Goal: Task Accomplishment & Management: Manage account settings

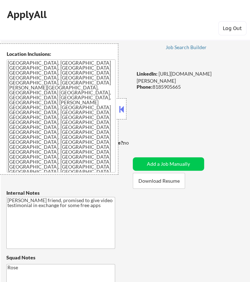
click at [120, 106] on button at bounding box center [122, 109] width 8 height 11
select select ""pending""
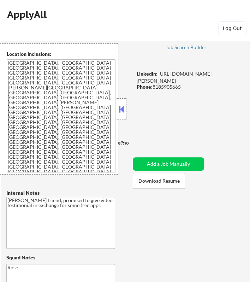
select select ""pending""
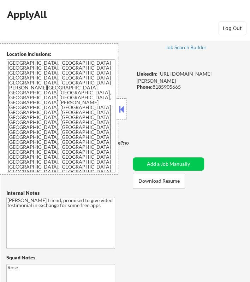
select select ""pending""
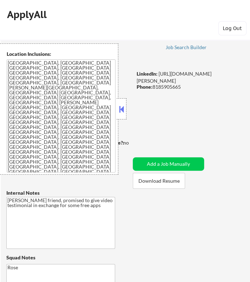
select select ""pending""
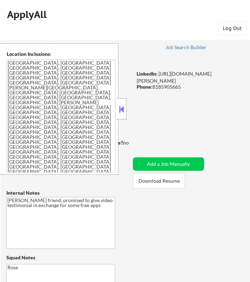
select select ""pending""
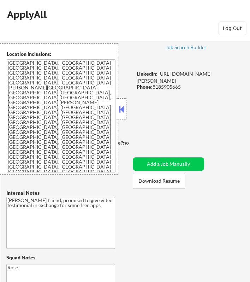
select select ""pending""
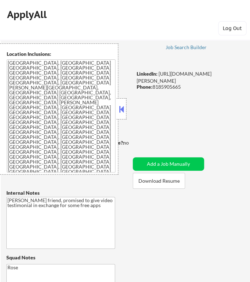
select select ""pending""
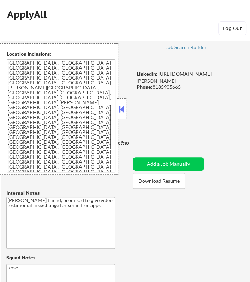
select select ""pending""
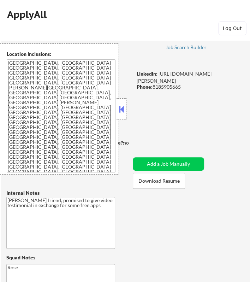
select select ""pending""
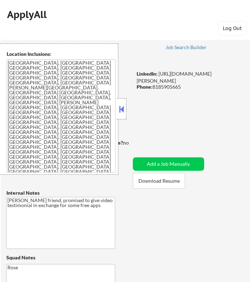
select select ""pending""
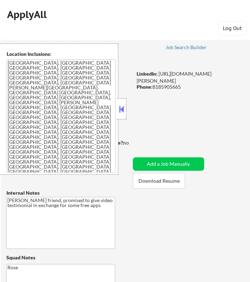
select select ""pending""
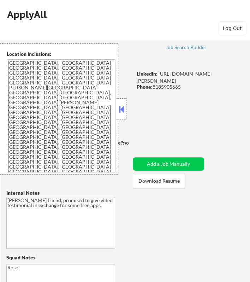
select select ""pending""
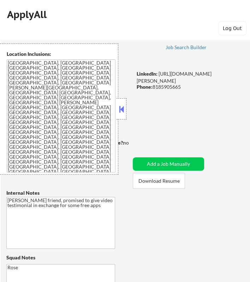
select select ""pending""
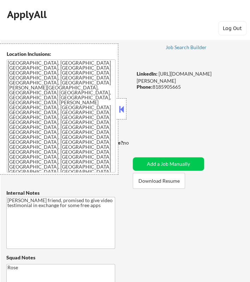
select select ""pending""
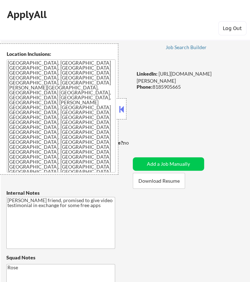
select select ""pending""
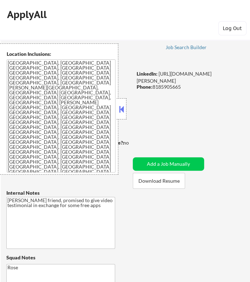
select select ""pending""
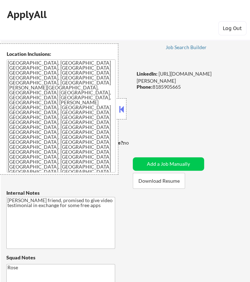
select select ""pending""
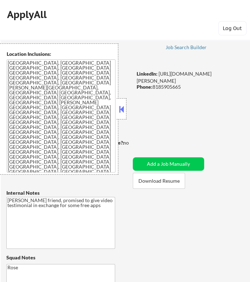
select select ""pending""
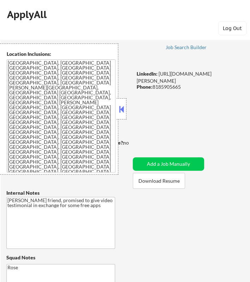
select select ""pending""
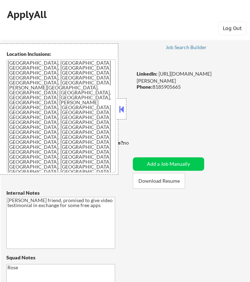
select select ""pending""
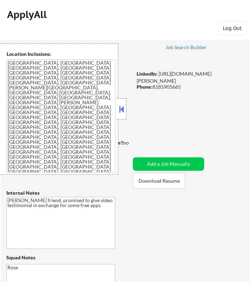
select select ""pending""
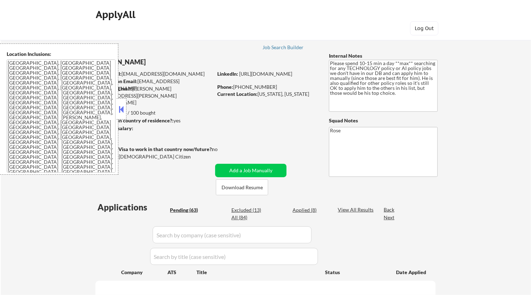
click at [121, 108] on button at bounding box center [122, 109] width 8 height 11
select select ""pending""
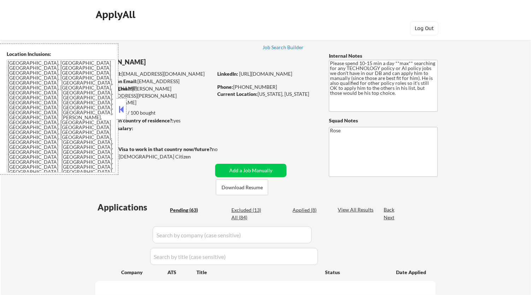
select select ""pending""
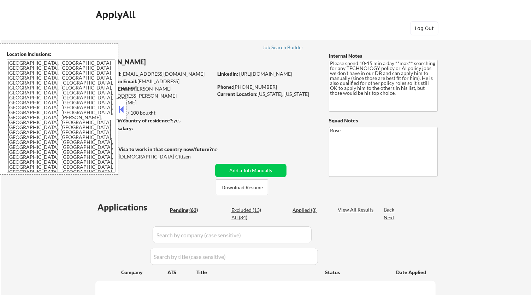
select select ""pending""
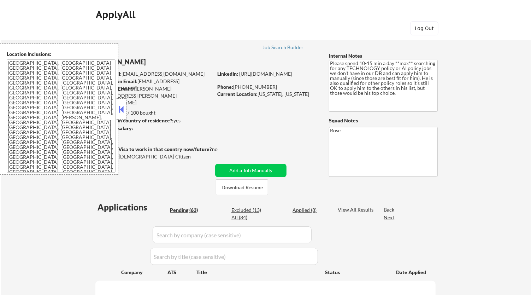
select select ""pending""
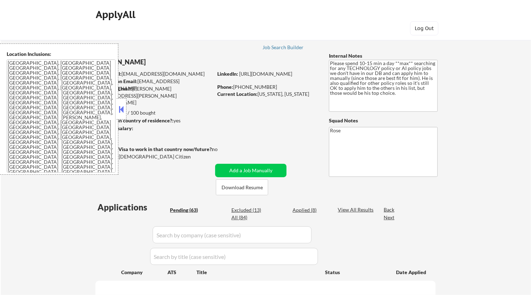
select select ""pending""
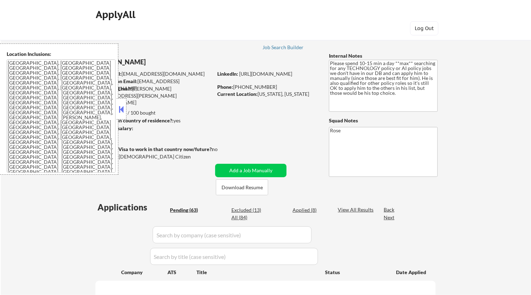
select select ""pending""
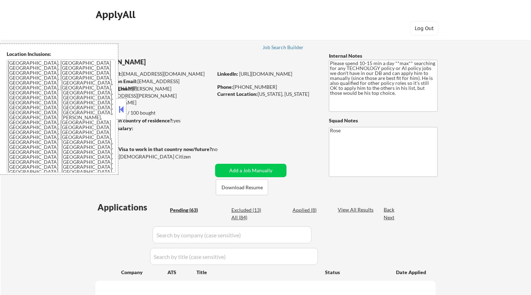
select select ""pending""
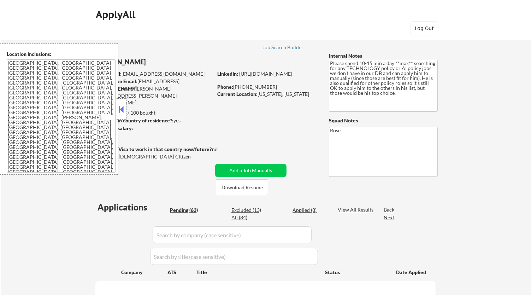
select select ""pending""
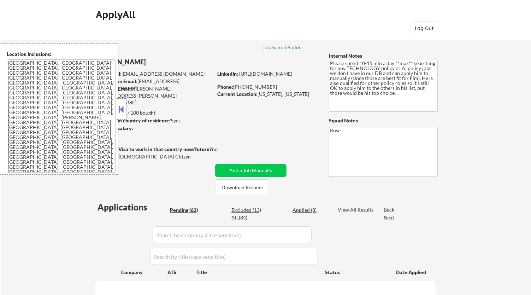
select select ""pending""
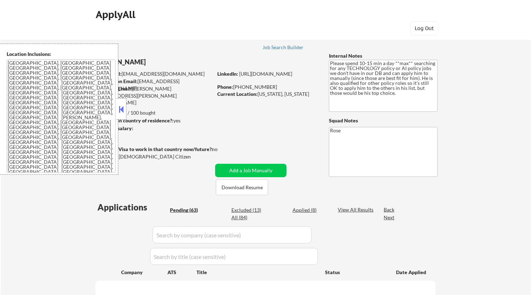
select select ""pending""
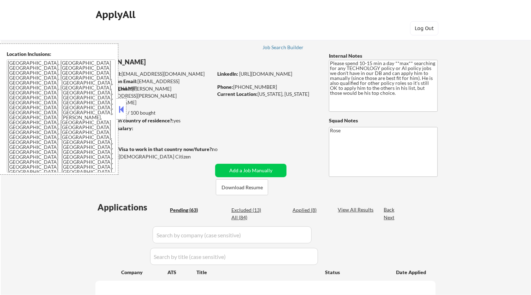
select select ""pending""
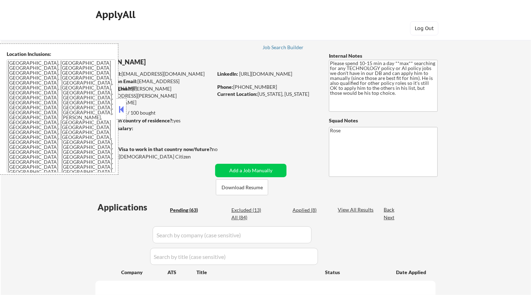
select select ""pending""
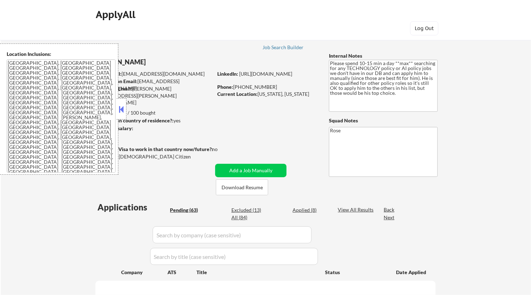
select select ""pending""
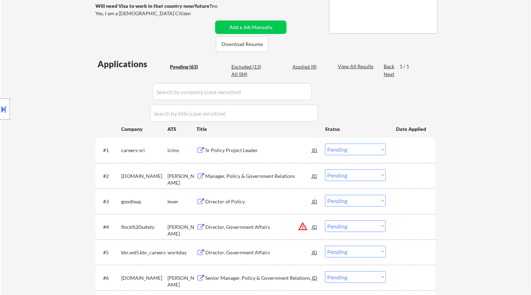
scroll to position [157, 0]
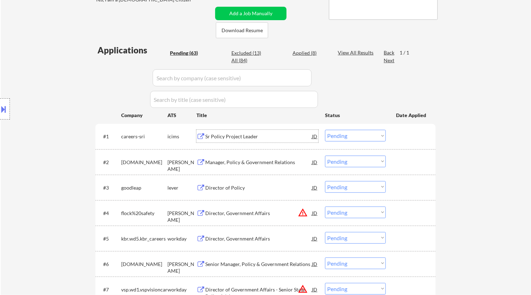
click at [287, 137] on div "Sr Policy Project Leader" at bounding box center [258, 136] width 107 height 7
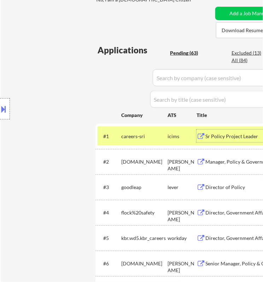
select select ""pending""
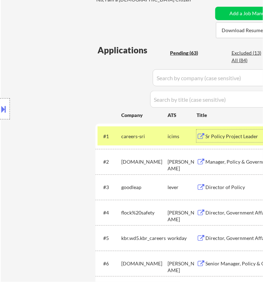
select select ""pending""
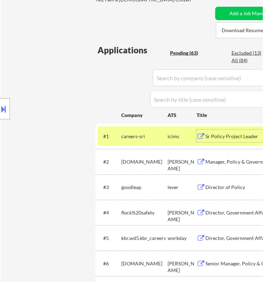
select select ""pending""
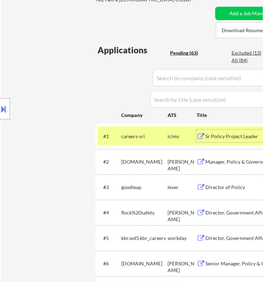
select select ""pending""
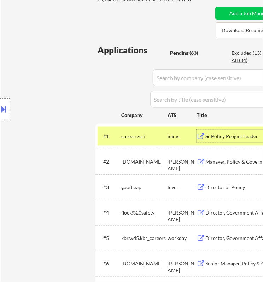
select select ""pending""
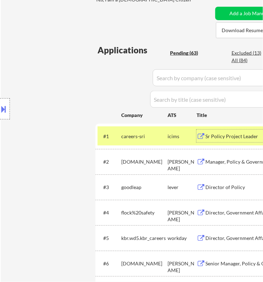
select select ""pending""
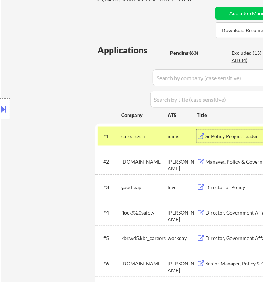
select select ""pending""
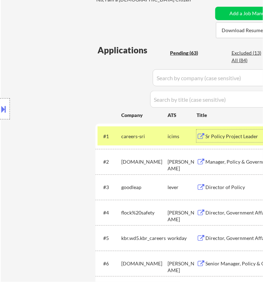
select select ""pending""
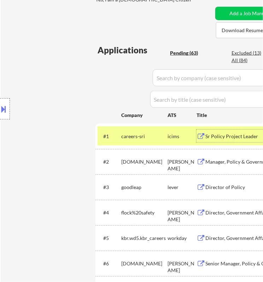
select select ""pending""
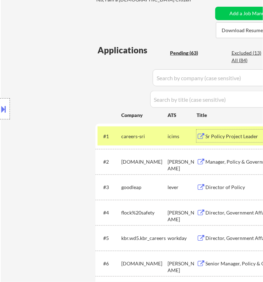
select select ""pending""
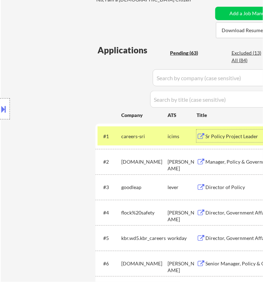
select select ""pending""
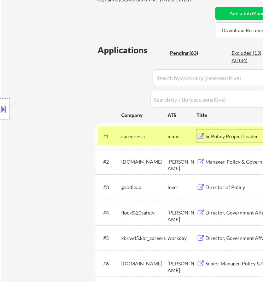
select select ""pending""
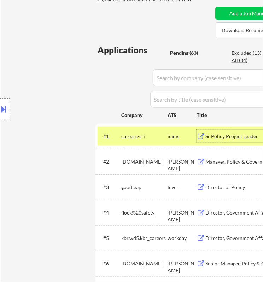
select select ""pending""
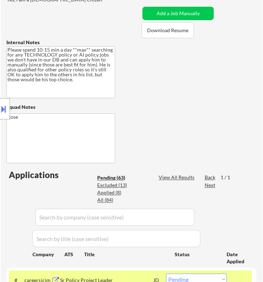
click at [3, 110] on button at bounding box center [4, 109] width 8 height 12
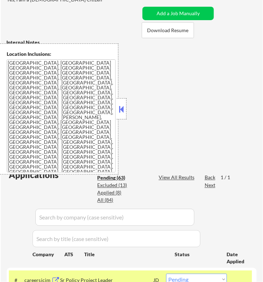
select select ""pending""
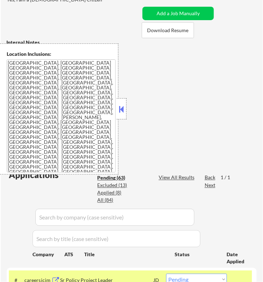
select select ""pending""
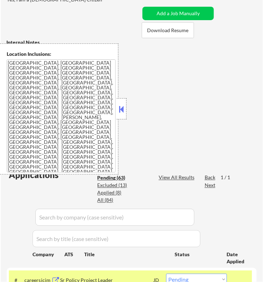
select select ""pending""
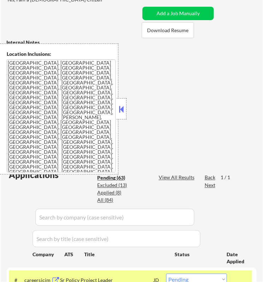
select select ""pending""
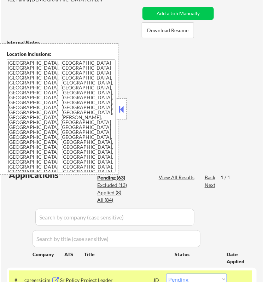
select select ""pending""
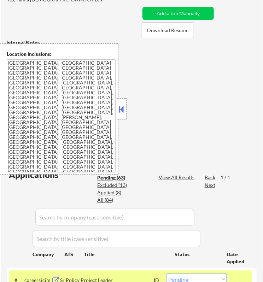
select select ""pending""
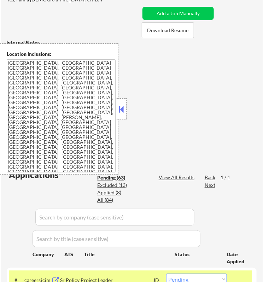
select select ""pending""
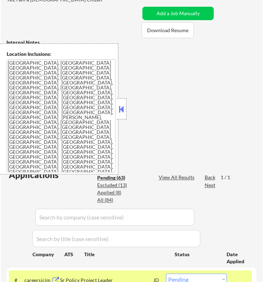
select select ""pending""
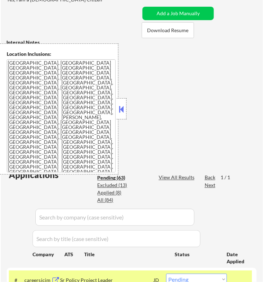
select select ""pending""
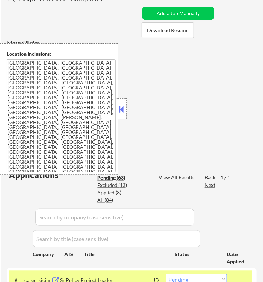
select select ""pending""
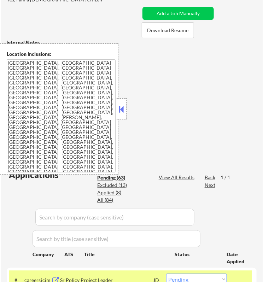
select select ""pending""
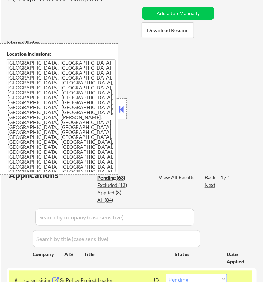
select select ""pending""
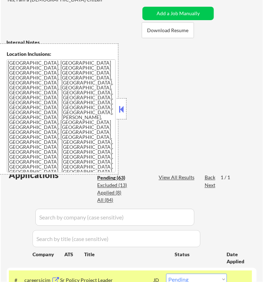
select select ""pending""
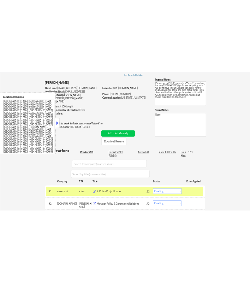
scroll to position [0, 0]
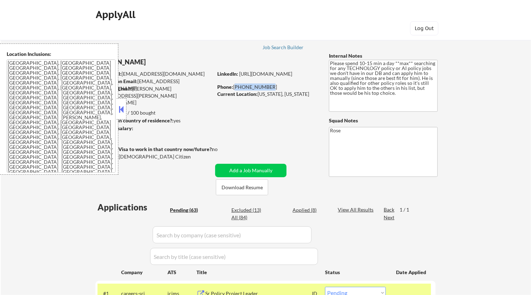
drag, startPoint x: 265, startPoint y: 85, endPoint x: 234, endPoint y: 88, distance: 31.2
click at [234, 88] on div "Phone: 973-650-4192" at bounding box center [267, 86] width 100 height 7
click at [280, 88] on div "Phone: 973-650-4192" at bounding box center [267, 86] width 100 height 7
drag, startPoint x: 261, startPoint y: 87, endPoint x: 218, endPoint y: 87, distance: 43.8
click at [218, 87] on div "Phone: 973-650-4192" at bounding box center [267, 86] width 100 height 7
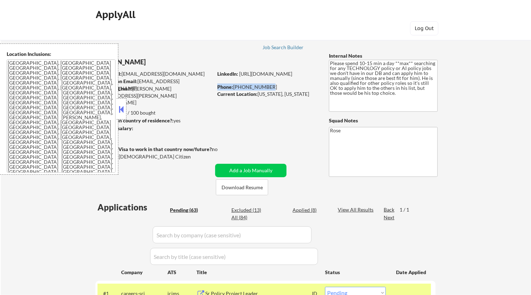
copy div "Phone: 973-650-4192"
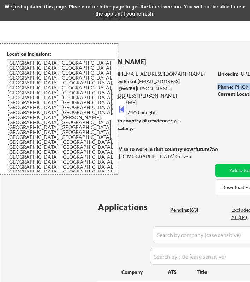
select select ""pending""
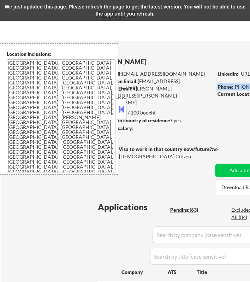
select select ""pending""
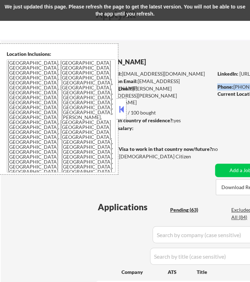
select select ""pending""
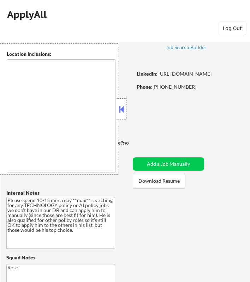
type textarea "Arlington, VA Alexandria, VA Bethesda, MD Silver Spring, MD Falls Church, VA Hy…"
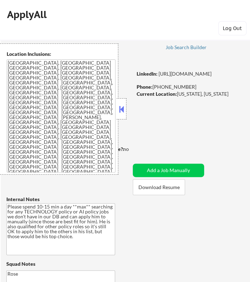
select select ""pending""
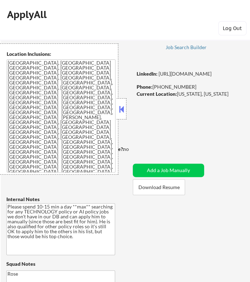
select select ""pending""
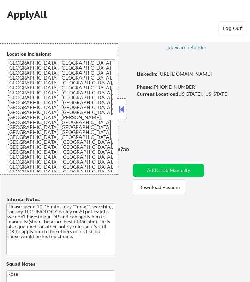
select select ""pending""
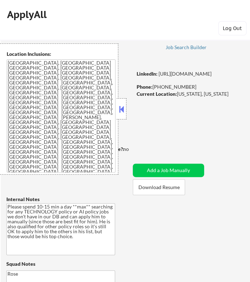
select select ""pending""
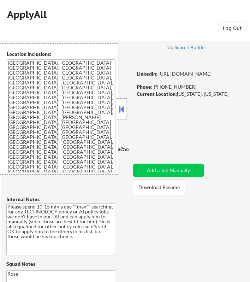
select select ""pending""
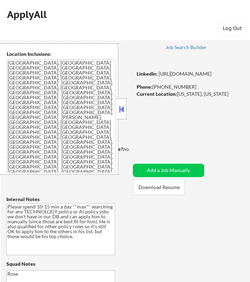
select select ""pending""
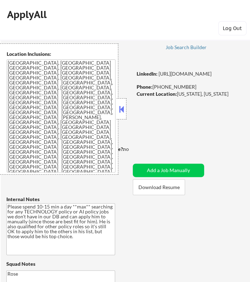
select select ""pending""
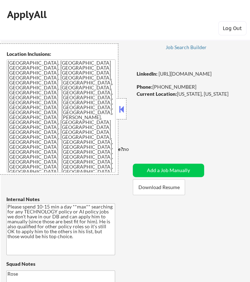
select select ""pending""
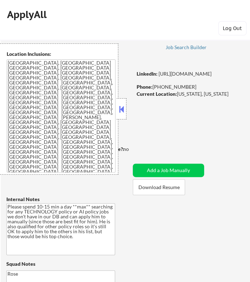
select select ""pending""
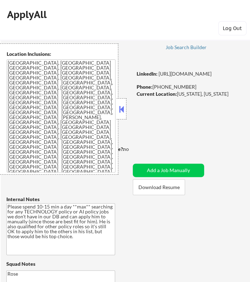
select select ""pending""
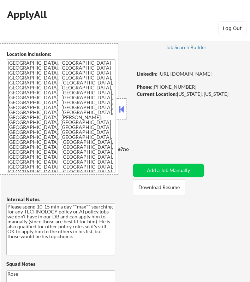
select select ""pending""
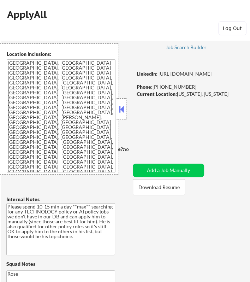
select select ""pending""
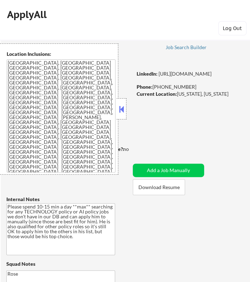
select select ""pending""
click at [124, 106] on button at bounding box center [122, 109] width 8 height 11
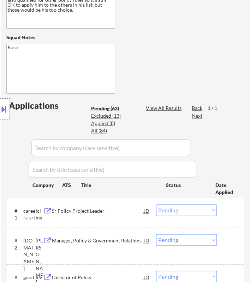
scroll to position [235, 0]
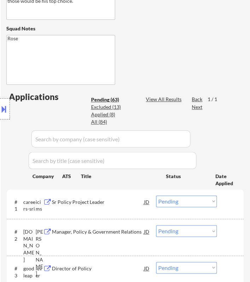
click at [196, 200] on select "Choose an option... Pending Applied Excluded (Questions) Excluded (Expired) Exc…" at bounding box center [186, 201] width 61 height 12
click at [156, 195] on select "Choose an option... Pending Applied Excluded (Questions) Excluded (Expired) Exc…" at bounding box center [186, 201] width 61 height 12
select select ""pending""
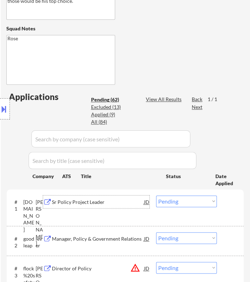
click at [133, 203] on div "Sr Policy Project Leader" at bounding box center [98, 201] width 92 height 7
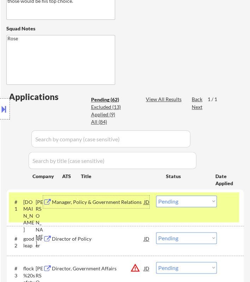
select select ""pending""
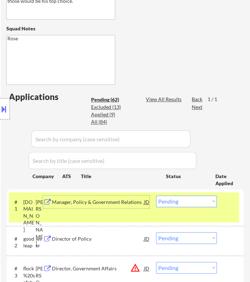
select select ""pending""
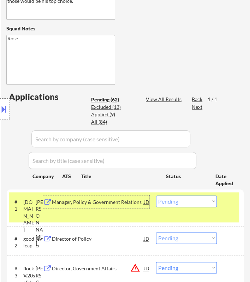
select select ""pending""
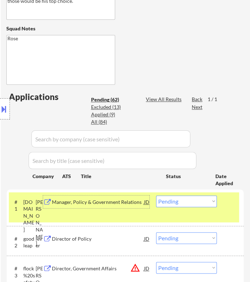
select select ""pending""
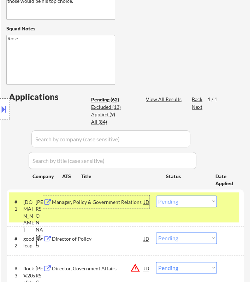
select select ""pending""
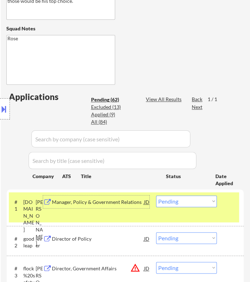
select select ""pending""
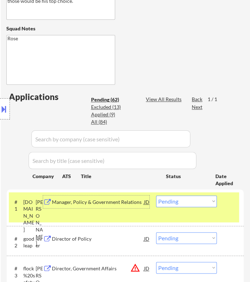
select select ""pending""
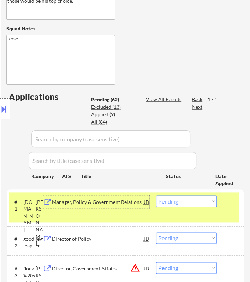
select select ""pending""
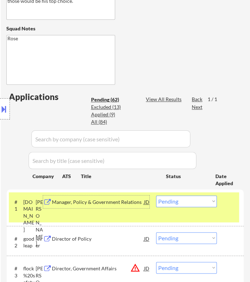
select select ""pending""
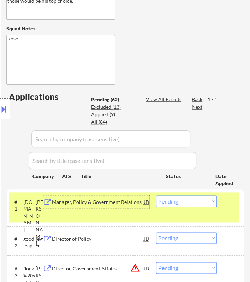
select select ""pending""
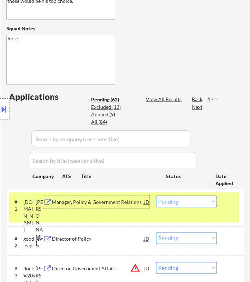
select select ""pending""
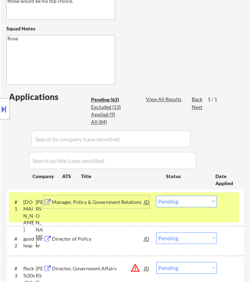
select select ""pending""
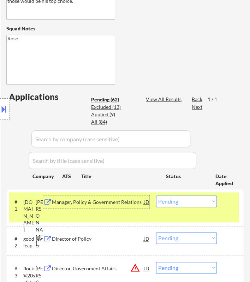
select select ""pending""
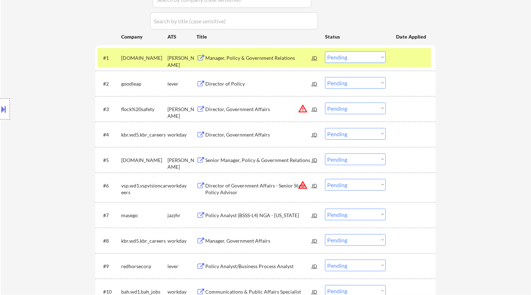
click at [250, 61] on select "Choose an option... Pending Applied Excluded (Questions) Excluded (Expired) Exc…" at bounding box center [355, 57] width 61 height 12
click at [250, 51] on select "Choose an option... Pending Applied Excluded (Questions) Excluded (Expired) Exc…" at bounding box center [355, 57] width 61 height 12
select select ""pending""
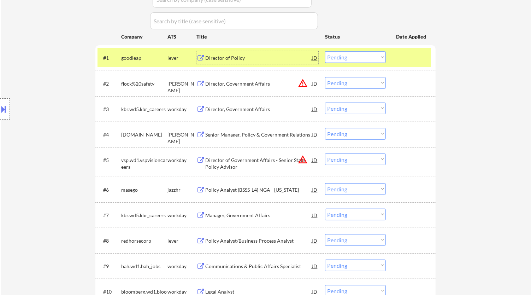
click at [250, 59] on div "Director of Policy" at bounding box center [258, 57] width 107 height 7
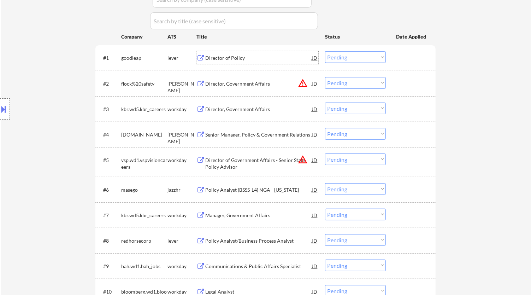
select select ""pending""
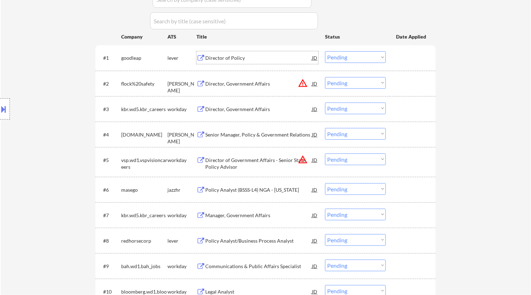
select select ""pending""
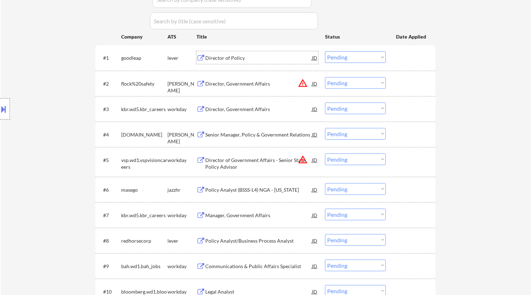
select select ""pending""
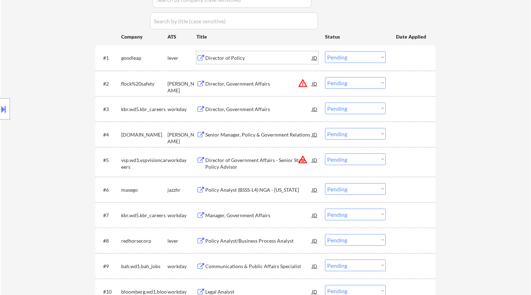
select select ""pending""
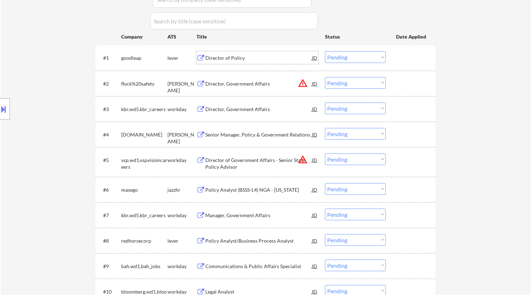
select select ""pending""
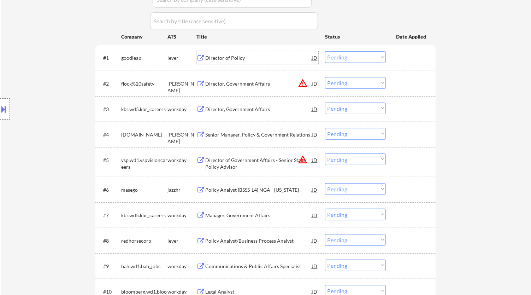
select select ""pending""
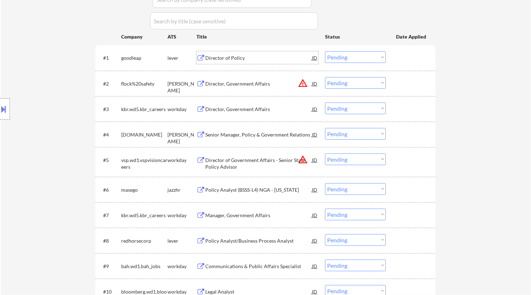
select select ""pending""
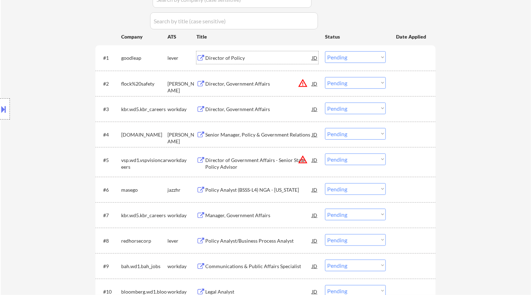
select select ""pending""
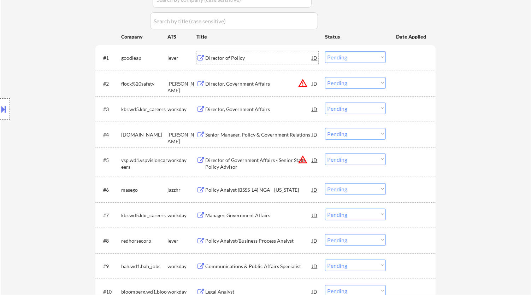
select select ""pending""
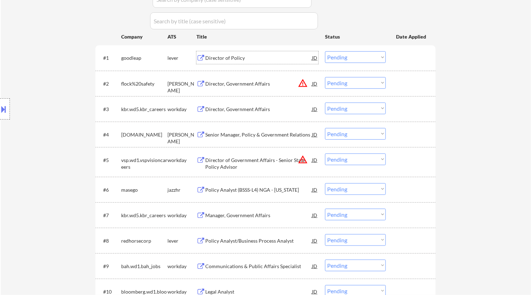
select select ""pending""
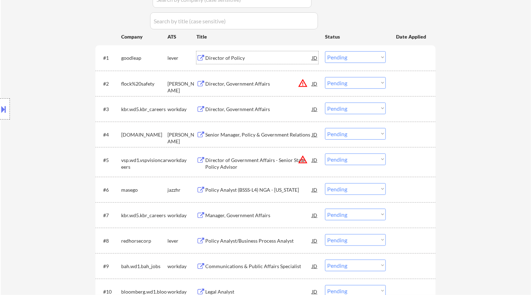
select select ""pending""
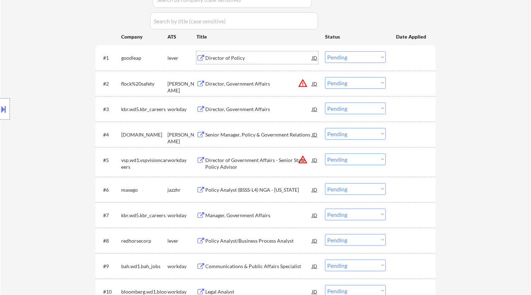
select select ""pending""
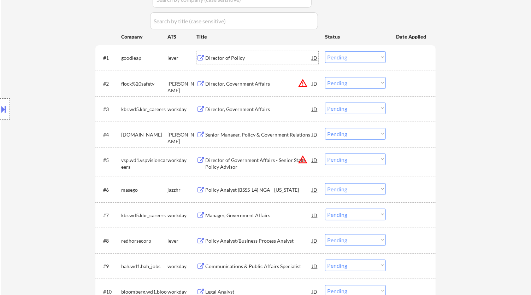
select select ""pending""
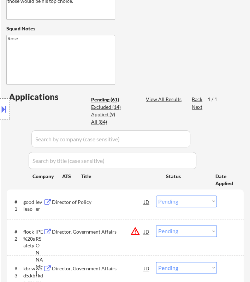
scroll to position [314, 0]
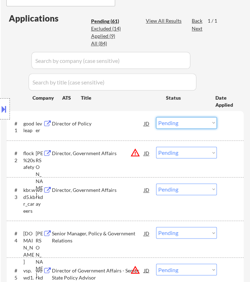
click at [199, 122] on select "Choose an option... Pending Applied Excluded (Questions) Excluded (Expired) Exc…" at bounding box center [186, 123] width 61 height 12
click at [156, 117] on select "Choose an option... Pending Applied Excluded (Questions) Excluded (Expired) Exc…" at bounding box center [186, 123] width 61 height 12
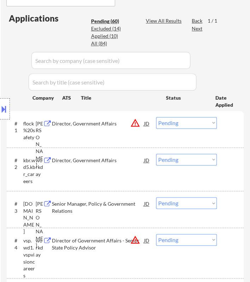
scroll to position [353, 0]
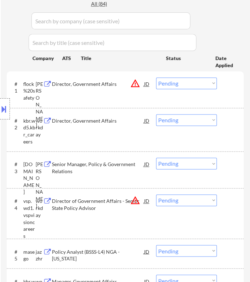
click at [119, 84] on div "Location Inclusions: Arlington, VA Alexandria, VA Bethesda, MD Silver Spring, M…" at bounding box center [63, 108] width 126 height 131
click at [108, 84] on div "Location Inclusions: Arlington, VA Alexandria, VA Bethesda, MD Silver Spring, M…" at bounding box center [63, 108] width 126 height 131
click at [127, 83] on div "Director, Government Affairs" at bounding box center [98, 84] width 92 height 7
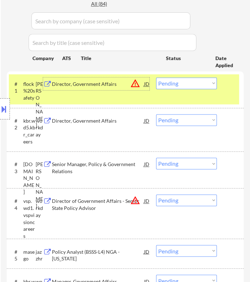
click at [190, 86] on select "Choose an option... Pending Applied Excluded (Questions) Excluded (Expired) Exc…" at bounding box center [186, 83] width 61 height 12
click at [156, 77] on select "Choose an option... Pending Applied Excluded (Questions) Excluded (Expired) Exc…" at bounding box center [186, 83] width 61 height 12
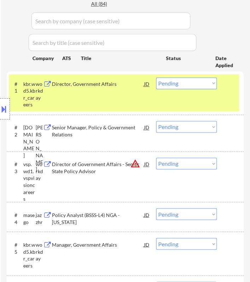
click at [124, 87] on div "Location Inclusions: Arlington, VA Alexandria, VA Bethesda, MD Silver Spring, M…" at bounding box center [63, 108] width 126 height 131
click at [135, 84] on div "Director, Government Affairs" at bounding box center [98, 84] width 92 height 7
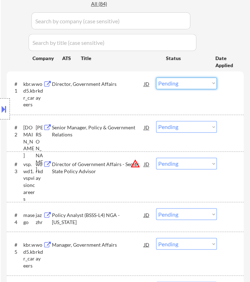
click at [173, 79] on select "Choose an option... Pending Applied Excluded (Questions) Excluded (Expired) Exc…" at bounding box center [186, 83] width 61 height 12
click at [156, 77] on select "Choose an option... Pending Applied Excluded (Questions) Excluded (Expired) Exc…" at bounding box center [186, 83] width 61 height 12
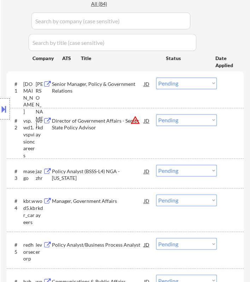
click at [122, 86] on div "Location Inclusions: Arlington, VA Alexandria, VA Bethesda, MD Silver Spring, M…" at bounding box center [63, 108] width 126 height 131
click at [129, 83] on div "Senior Manager, Policy & Government Relations" at bounding box center [98, 88] width 92 height 14
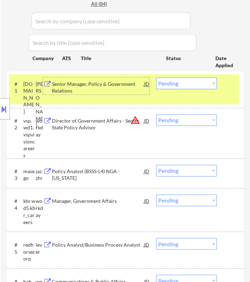
click at [200, 87] on select "Choose an option... Pending Applied Excluded (Questions) Excluded (Expired) Exc…" at bounding box center [186, 83] width 61 height 12
click at [156, 77] on select "Choose an option... Pending Applied Excluded (Questions) Excluded (Expired) Exc…" at bounding box center [186, 83] width 61 height 12
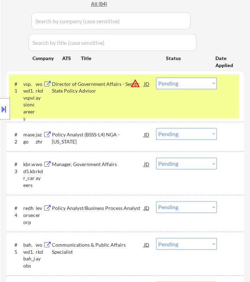
click at [104, 87] on div "Location Inclusions: Arlington, VA Alexandria, VA Bethesda, MD Silver Spring, M…" at bounding box center [63, 108] width 126 height 131
click at [112, 83] on div "Location Inclusions: Arlington, VA Alexandria, VA Bethesda, MD Silver Spring, M…" at bounding box center [63, 108] width 126 height 131
click at [128, 84] on div "Director of Government Affairs - Senior State Policy Advisor" at bounding box center [98, 88] width 92 height 14
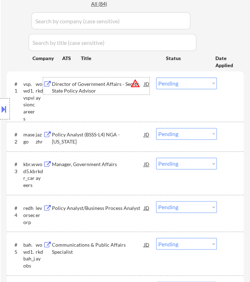
click at [192, 80] on select "Choose an option... Pending Applied Excluded (Questions) Excluded (Expired) Exc…" at bounding box center [186, 83] width 61 height 12
click at [156, 77] on select "Choose an option... Pending Applied Excluded (Questions) Excluded (Expired) Exc…" at bounding box center [186, 83] width 61 height 12
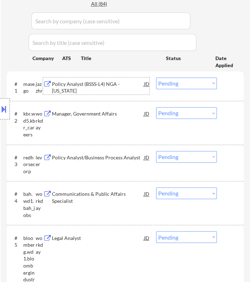
click at [134, 84] on div "Policy Analyst (BSSS-L4) NGA - Washington" at bounding box center [98, 88] width 92 height 14
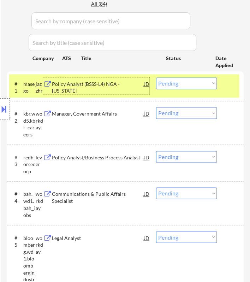
click at [204, 81] on select "Choose an option... Pending Applied Excluded (Questions) Excluded (Expired) Exc…" at bounding box center [186, 83] width 61 height 12
click at [156, 77] on select "Choose an option... Pending Applied Excluded (Questions) Excluded (Expired) Exc…" at bounding box center [186, 83] width 61 height 12
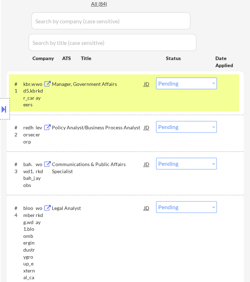
click at [130, 88] on div "Manager, Government Affairs" at bounding box center [98, 83] width 92 height 13
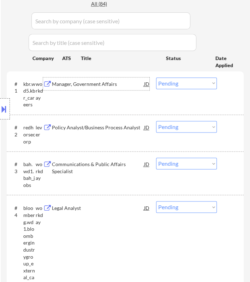
click at [171, 82] on select "Choose an option... Pending Applied Excluded (Questions) Excluded (Expired) Exc…" at bounding box center [186, 83] width 61 height 12
click at [156, 77] on select "Choose an option... Pending Applied Excluded (Questions) Excluded (Expired) Exc…" at bounding box center [186, 83] width 61 height 12
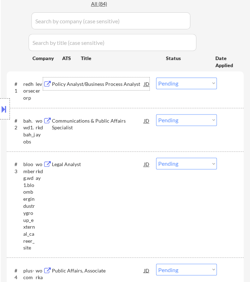
click at [132, 85] on div "Policy Analyst/Business Process Analyst" at bounding box center [98, 84] width 92 height 7
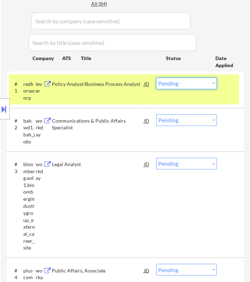
click at [185, 84] on select "Choose an option... Pending Applied Excluded (Questions) Excluded (Expired) Exc…" at bounding box center [186, 83] width 61 height 12
click at [156, 77] on select "Choose an option... Pending Applied Excluded (Questions) Excluded (Expired) Exc…" at bounding box center [186, 83] width 61 height 12
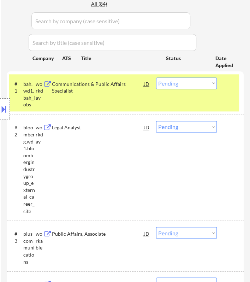
click at [190, 83] on select "Choose an option... Pending Applied Excluded (Questions) Excluded (Expired) Exc…" at bounding box center [186, 83] width 61 height 12
click at [113, 90] on div "Location Inclusions: Arlington, VA Alexandria, VA Bethesda, MD Silver Spring, M…" at bounding box center [63, 108] width 126 height 131
click at [125, 84] on div "Location Inclusions: Arlington, VA Alexandria, VA Bethesda, MD Silver Spring, M…" at bounding box center [63, 108] width 126 height 131
click at [131, 83] on div "Communications & Public Affairs Specialist" at bounding box center [98, 88] width 92 height 14
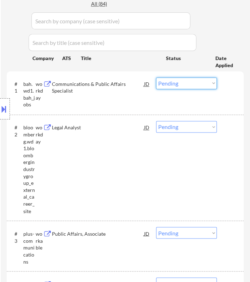
click at [188, 82] on select "Choose an option... Pending Applied Excluded (Questions) Excluded (Expired) Exc…" at bounding box center [186, 83] width 61 height 12
click at [156, 77] on select "Choose an option... Pending Applied Excluded (Questions) Excluded (Expired) Exc…" at bounding box center [186, 83] width 61 height 12
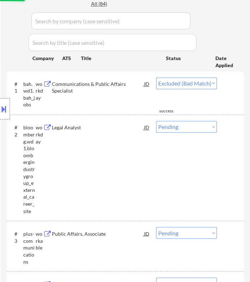
select select ""pending""
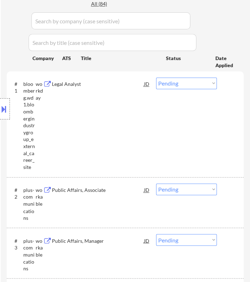
click at [101, 85] on div "Location Inclusions: Arlington, VA Alexandria, VA Bethesda, MD Silver Spring, M…" at bounding box center [63, 108] width 126 height 131
select select ""pending""
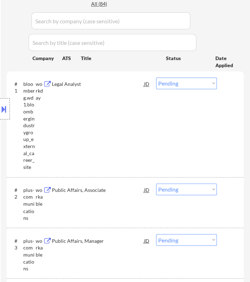
select select ""pending""
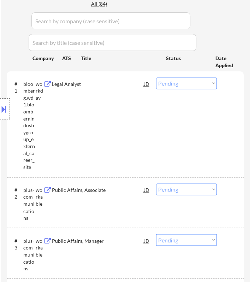
select select ""pending""
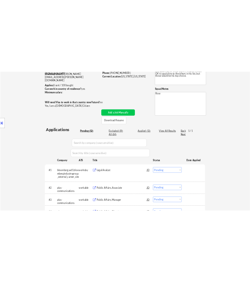
scroll to position [123, 0]
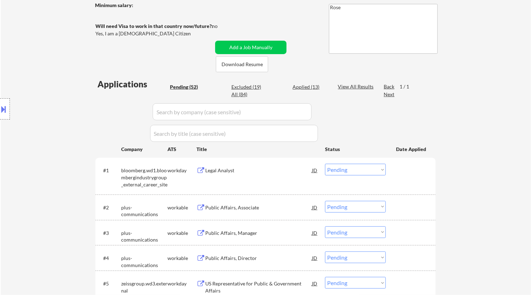
click at [250, 170] on div "Legal Analyst" at bounding box center [258, 170] width 107 height 7
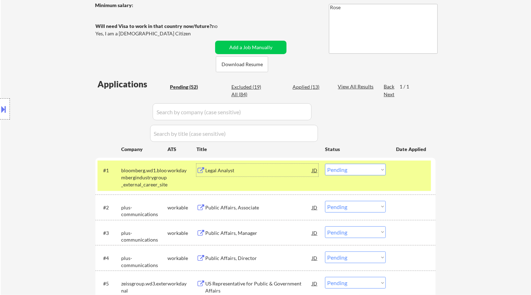
click at [250, 173] on select "Choose an option... Pending Applied Excluded (Questions) Excluded (Expired) Exc…" at bounding box center [355, 170] width 61 height 12
click at [250, 164] on select "Choose an option... Pending Applied Excluded (Questions) Excluded (Expired) Exc…" at bounding box center [355, 170] width 61 height 12
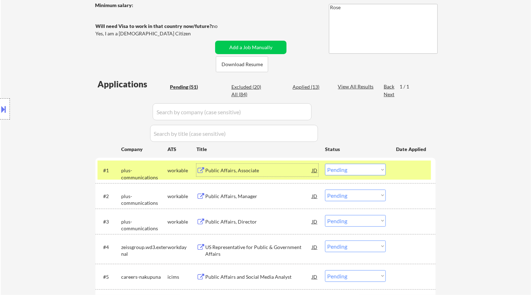
click at [250, 170] on div "Public Affairs, Associate" at bounding box center [258, 170] width 107 height 7
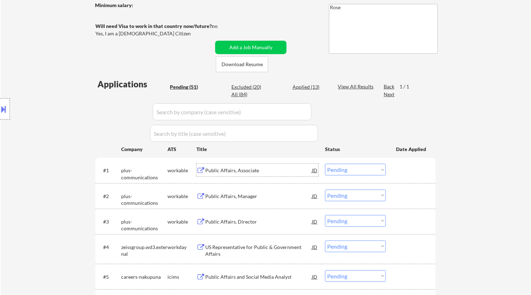
click at [250, 167] on select "Choose an option... Pending Applied Excluded (Questions) Excluded (Expired) Exc…" at bounding box center [355, 170] width 61 height 12
click at [250, 164] on select "Choose an option... Pending Applied Excluded (Questions) Excluded (Expired) Exc…" at bounding box center [355, 170] width 61 height 12
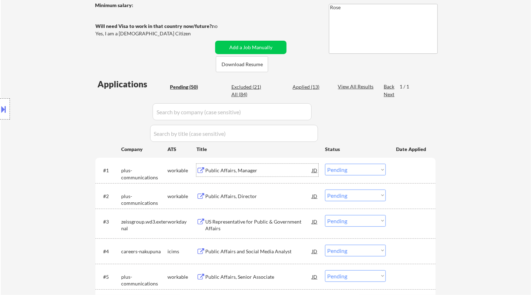
click at [250, 168] on div "Public Affairs, Manager" at bounding box center [258, 170] width 107 height 7
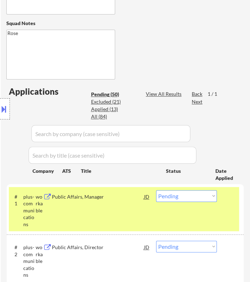
scroll to position [240, 0]
click at [202, 196] on select "Choose an option... Pending Applied Excluded (Questions) Excluded (Expired) Exc…" at bounding box center [186, 196] width 61 height 12
click at [156, 190] on select "Choose an option... Pending Applied Excluded (Questions) Excluded (Expired) Exc…" at bounding box center [186, 196] width 61 height 12
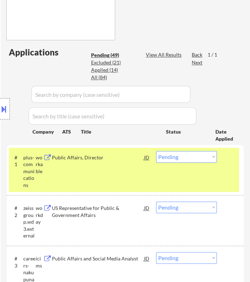
scroll to position [319, 0]
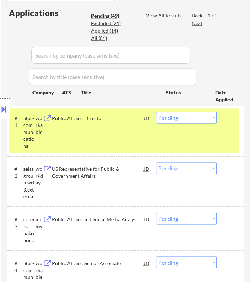
click at [123, 120] on div "Location Inclusions: Arlington, VA Alexandria, VA Bethesda, MD Silver Spring, M…" at bounding box center [63, 108] width 126 height 131
click at [132, 117] on div "Public Affairs, Director" at bounding box center [98, 118] width 92 height 7
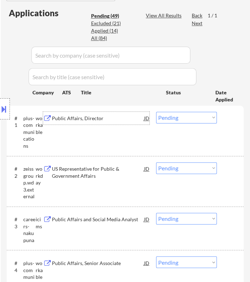
click at [181, 119] on select "Choose an option... Pending Applied Excluded (Questions) Excluded (Expired) Exc…" at bounding box center [186, 118] width 61 height 12
click at [156, 112] on select "Choose an option... Pending Applied Excluded (Questions) Excluded (Expired) Exc…" at bounding box center [186, 118] width 61 height 12
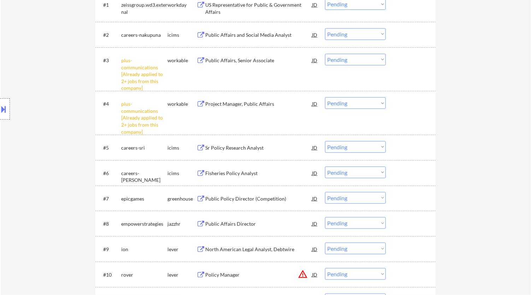
scroll to position [246, 0]
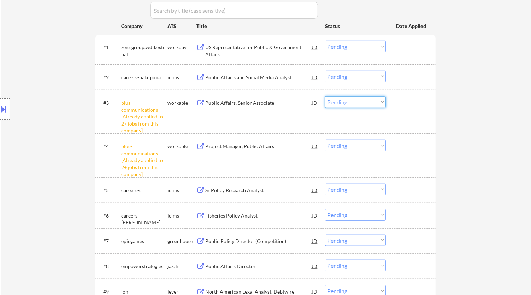
click at [250, 105] on select "Choose an option... Pending Applied Excluded (Questions) Excluded (Expired) Exc…" at bounding box center [355, 102] width 61 height 12
click at [250, 96] on select "Choose an option... Pending Applied Excluded (Questions) Excluded (Expired) Exc…" at bounding box center [355, 102] width 61 height 12
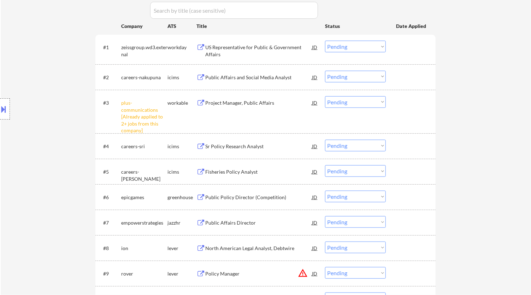
click at [250, 103] on select "Choose an option... Pending Applied Excluded (Questions) Excluded (Expired) Exc…" at bounding box center [355, 102] width 61 height 12
click at [250, 96] on select "Choose an option... Pending Applied Excluded (Questions) Excluded (Expired) Exc…" at bounding box center [355, 102] width 61 height 12
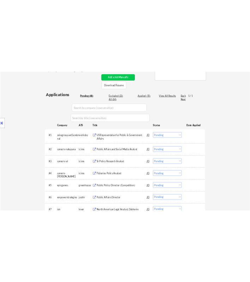
scroll to position [167, 0]
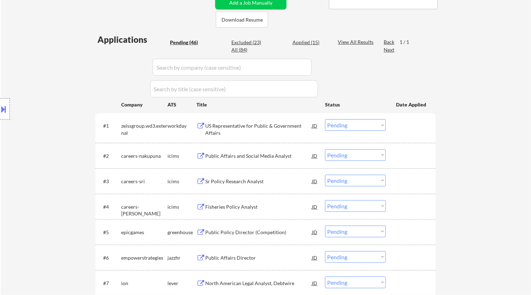
click at [250, 128] on div "US Representative for Public & Government Affairs" at bounding box center [258, 129] width 107 height 14
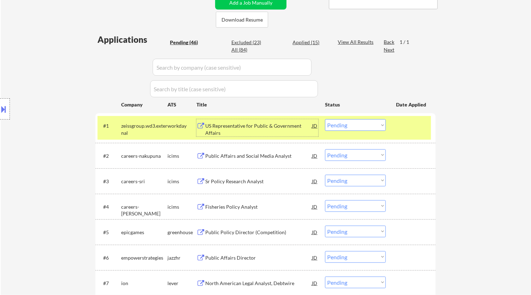
click at [250, 119] on select "Choose an option... Pending Applied Excluded (Questions) Excluded (Expired) Exc…" at bounding box center [355, 125] width 61 height 12
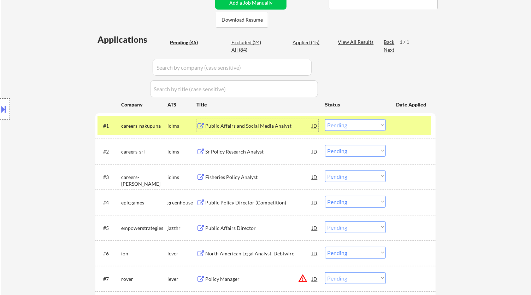
click at [250, 125] on div "Public Affairs and Social Media Analyst" at bounding box center [258, 125] width 107 height 7
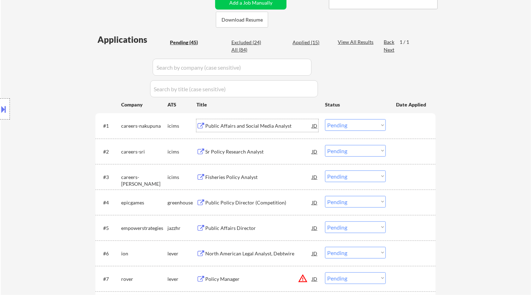
click at [250, 125] on select "Choose an option... Pending Applied Excluded (Questions) Excluded (Expired) Exc…" at bounding box center [355, 125] width 61 height 12
click at [250, 119] on select "Choose an option... Pending Applied Excluded (Questions) Excluded (Expired) Exc…" at bounding box center [355, 125] width 61 height 12
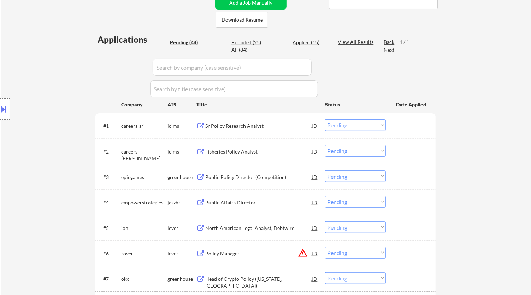
click at [250, 126] on div "Sr Policy Research Analyst" at bounding box center [258, 125] width 107 height 7
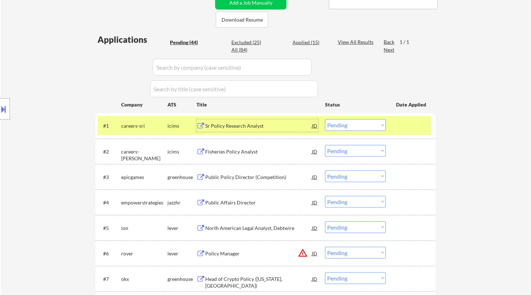
click at [250, 127] on select "Choose an option... Pending Applied Excluded (Questions) Excluded (Expired) Exc…" at bounding box center [355, 125] width 61 height 12
click at [250, 119] on select "Choose an option... Pending Applied Excluded (Questions) Excluded (Expired) Exc…" at bounding box center [355, 125] width 61 height 12
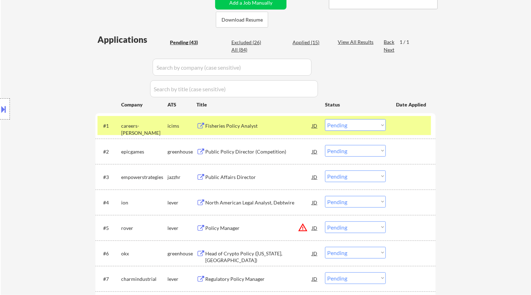
click at [250, 124] on div "Fisheries Policy Analyst" at bounding box center [258, 125] width 107 height 7
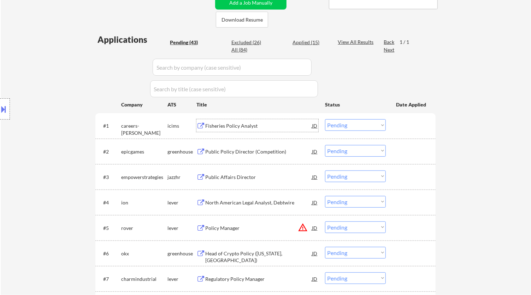
click at [250, 123] on select "Choose an option... Pending Applied Excluded (Questions) Excluded (Expired) Exc…" at bounding box center [355, 125] width 61 height 12
click at [250, 119] on select "Choose an option... Pending Applied Excluded (Questions) Excluded (Expired) Exc…" at bounding box center [355, 125] width 61 height 12
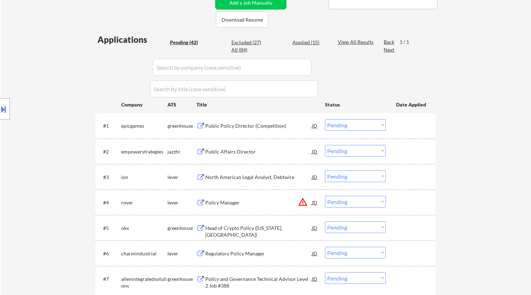
click at [250, 123] on div "Public Policy Director (Competition)" at bounding box center [258, 125] width 107 height 7
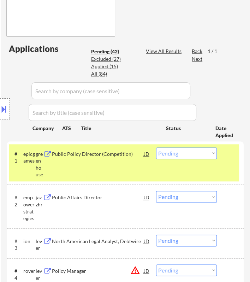
scroll to position [285, 0]
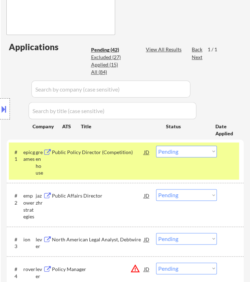
click at [200, 151] on select "Choose an option... Pending Applied Excluded (Questions) Excluded (Expired) Exc…" at bounding box center [186, 151] width 61 height 12
click at [156, 145] on select "Choose an option... Pending Applied Excluded (Questions) Excluded (Expired) Exc…" at bounding box center [186, 151] width 61 height 12
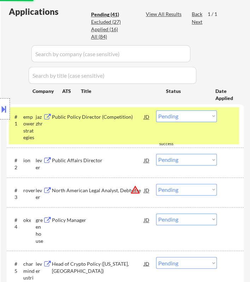
scroll to position [324, 0]
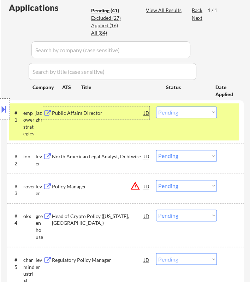
click at [136, 114] on div "Public Affairs Director" at bounding box center [98, 112] width 92 height 7
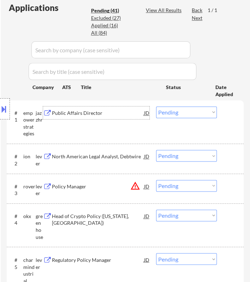
click at [186, 109] on select "Choose an option... Pending Applied Excluded (Questions) Excluded (Expired) Exc…" at bounding box center [186, 112] width 61 height 12
click at [156, 106] on select "Choose an option... Pending Applied Excluded (Questions) Excluded (Expired) Exc…" at bounding box center [186, 112] width 61 height 12
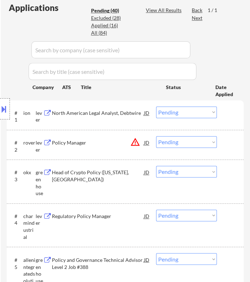
click at [113, 110] on div "Location Inclusions: Arlington, VA Alexandria, VA Bethesda, MD Silver Spring, M…" at bounding box center [63, 108] width 126 height 131
click at [138, 111] on div "North American Legal Analyst, Debtwire" at bounding box center [98, 112] width 92 height 7
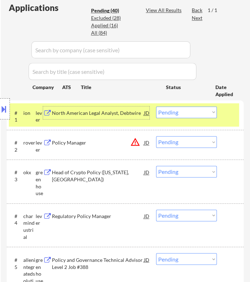
click at [189, 112] on select "Choose an option... Pending Applied Excluded (Questions) Excluded (Expired) Exc…" at bounding box center [186, 112] width 61 height 12
click at [156, 106] on select "Choose an option... Pending Applied Excluded (Questions) Excluded (Expired) Exc…" at bounding box center [186, 112] width 61 height 12
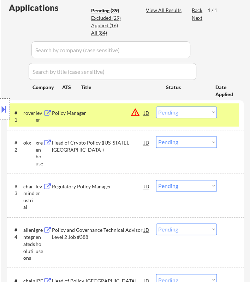
click at [115, 111] on div "Location Inclusions: Arlington, VA Alexandria, VA Bethesda, MD Silver Spring, M…" at bounding box center [63, 108] width 126 height 131
click at [123, 111] on div "Location Inclusions: Arlington, VA Alexandria, VA Bethesda, MD Silver Spring, M…" at bounding box center [63, 108] width 126 height 131
click at [124, 113] on div "Location Inclusions: Arlington, VA Alexandria, VA Bethesda, MD Silver Spring, M…" at bounding box center [63, 108] width 126 height 131
click at [127, 113] on div "Policy Manager" at bounding box center [98, 112] width 92 height 7
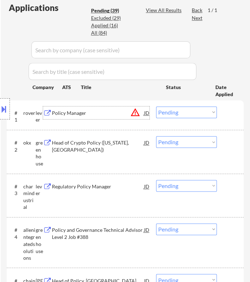
click at [200, 109] on select "Choose an option... Pending Applied Excluded (Questions) Excluded (Expired) Exc…" at bounding box center [186, 112] width 61 height 12
click at [156, 106] on select "Choose an option... Pending Applied Excluded (Questions) Excluded (Expired) Exc…" at bounding box center [186, 112] width 61 height 12
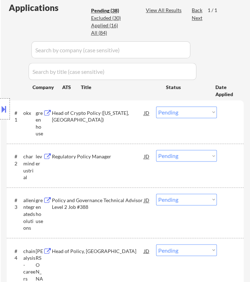
click at [135, 112] on div "Head of Crypto Policy (Washington, DC)" at bounding box center [98, 116] width 92 height 14
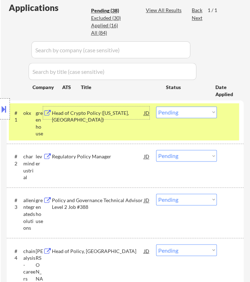
click at [196, 114] on select "Choose an option... Pending Applied Excluded (Questions) Excluded (Expired) Exc…" at bounding box center [186, 112] width 61 height 12
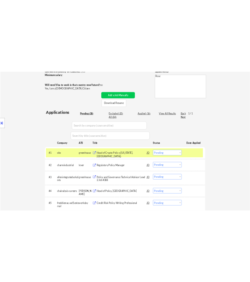
scroll to position [94, 0]
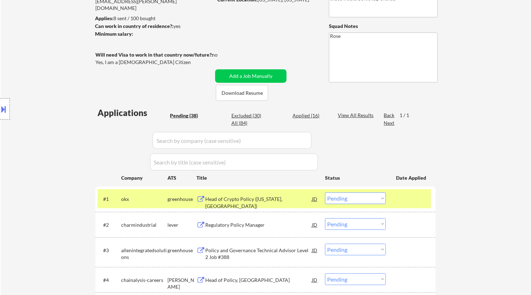
click at [250, 198] on div "Head of Crypto Policy (Washington, DC)" at bounding box center [258, 202] width 107 height 14
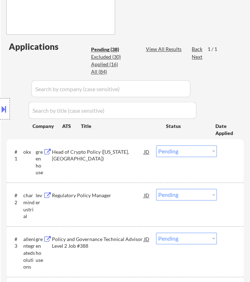
scroll to position [290, 0]
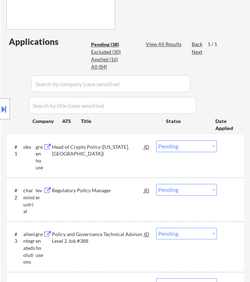
click at [195, 146] on select "Choose an option... Pending Applied Excluded (Questions) Excluded (Expired) Exc…" at bounding box center [186, 146] width 61 height 12
click at [156, 140] on select "Choose an option... Pending Applied Excluded (Questions) Excluded (Expired) Exc…" at bounding box center [186, 146] width 61 height 12
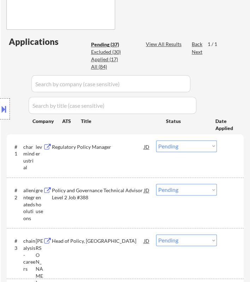
click at [126, 146] on div "Location Inclusions: Arlington, VA Alexandria, VA Bethesda, MD Silver Spring, M…" at bounding box center [63, 108] width 126 height 131
click at [111, 147] on div "Location Inclusions: Arlington, VA Alexandria, VA Bethesda, MD Silver Spring, M…" at bounding box center [63, 108] width 126 height 131
click at [130, 149] on div "Regulatory Policy Manager" at bounding box center [98, 146] width 92 height 7
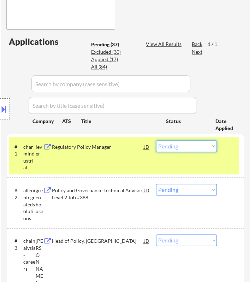
click at [205, 147] on select "Choose an option... Pending Applied Excluded (Questions) Excluded (Expired) Exc…" at bounding box center [186, 146] width 61 height 12
click at [156, 140] on select "Choose an option... Pending Applied Excluded (Questions) Excluded (Expired) Exc…" at bounding box center [186, 146] width 61 height 12
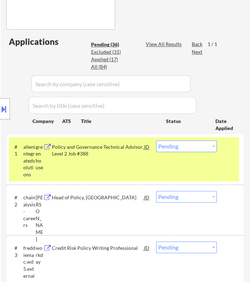
click at [141, 145] on div "Policy and Governance Technical Advisor Level 2 Job #388" at bounding box center [98, 150] width 92 height 14
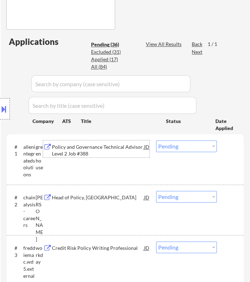
click at [194, 144] on select "Choose an option... Pending Applied Excluded (Questions) Excluded (Expired) Exc…" at bounding box center [186, 146] width 61 height 12
click at [156, 140] on select "Choose an option... Pending Applied Excluded (Questions) Excluded (Expired) Exc…" at bounding box center [186, 146] width 61 height 12
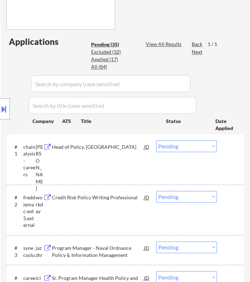
click at [133, 148] on div "Head of Policy, North America" at bounding box center [98, 146] width 92 height 7
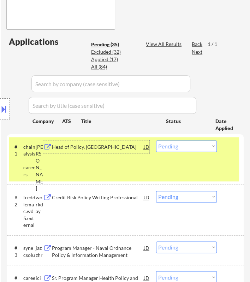
click at [169, 144] on select "Choose an option... Pending Applied Excluded (Questions) Excluded (Expired) Exc…" at bounding box center [186, 146] width 61 height 12
click at [156, 140] on select "Choose an option... Pending Applied Excluded (Questions) Excluded (Expired) Exc…" at bounding box center [186, 146] width 61 height 12
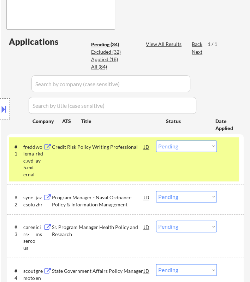
click at [137, 149] on div "Credit Risk Policy Writing Professional" at bounding box center [98, 146] width 92 height 7
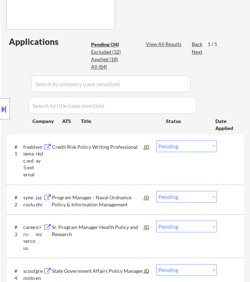
click at [5, 105] on button at bounding box center [4, 109] width 8 height 12
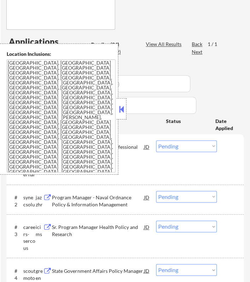
click at [168, 195] on select "Choose an option... Pending Applied Excluded (Questions) Excluded (Expired) Exc…" at bounding box center [186, 197] width 61 height 12
click at [156, 191] on select "Choose an option... Pending Applied Excluded (Questions) Excluded (Expired) Exc…" at bounding box center [186, 197] width 61 height 12
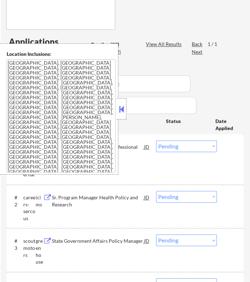
click at [124, 109] on button at bounding box center [122, 109] width 8 height 11
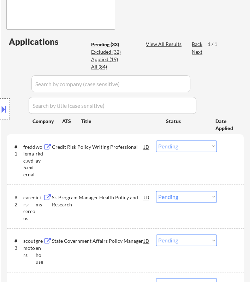
click at [113, 58] on div "Location Inclusions: Arlington, VA Alexandria, VA Bethesda, MD Silver Spring, M…" at bounding box center [63, 108] width 126 height 131
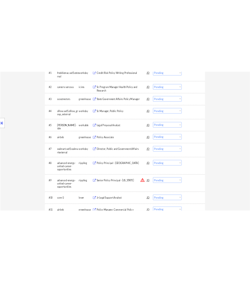
scroll to position [173, 0]
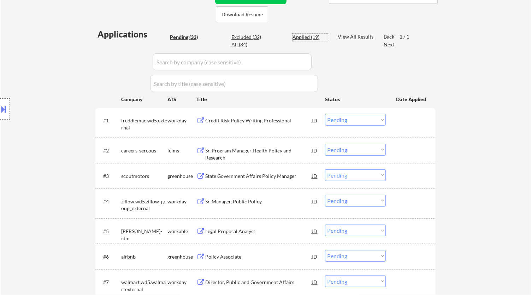
click at [250, 35] on div "Applied (19)" at bounding box center [309, 37] width 35 height 7
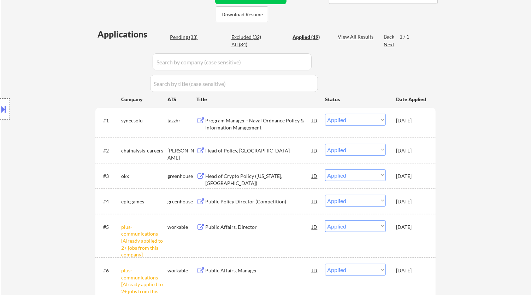
click at [250, 118] on select "Choose an option... Pending Applied Excluded (Questions) Excluded (Expired) Exc…" at bounding box center [355, 120] width 61 height 12
click at [250, 114] on select "Choose an option... Pending Applied Excluded (Questions) Excluded (Expired) Exc…" at bounding box center [355, 120] width 61 height 12
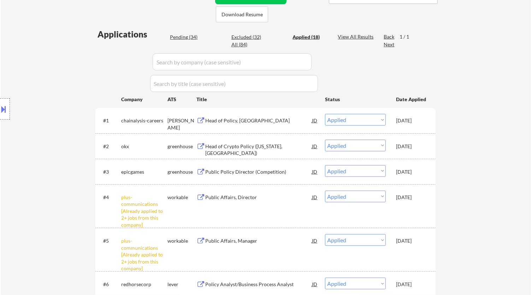
click at [193, 37] on div "Pending (34)" at bounding box center [187, 37] width 35 height 7
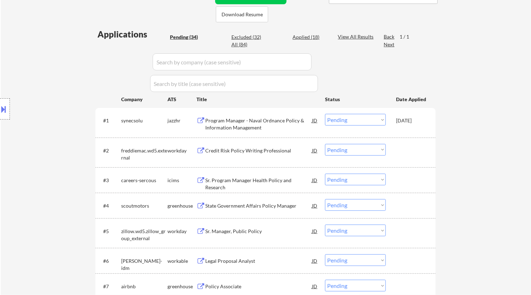
click at [250, 150] on select "Choose an option... Pending Applied Excluded (Questions) Excluded (Expired) Exc…" at bounding box center [355, 150] width 61 height 12
click at [250, 144] on select "Choose an option... Pending Applied Excluded (Questions) Excluded (Expired) Exc…" at bounding box center [355, 150] width 61 height 12
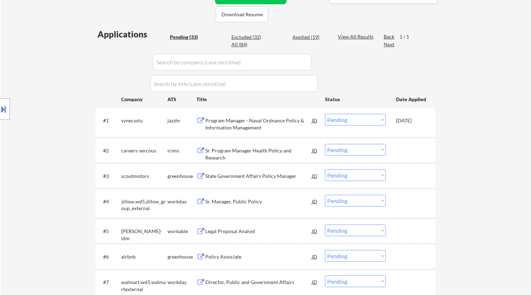
click at [250, 121] on div "Program Manager - Naval Ordnance Policy & Information Management" at bounding box center [258, 124] width 107 height 14
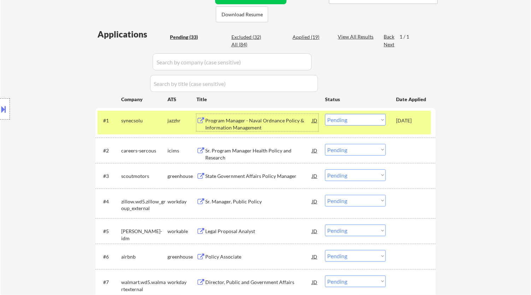
click at [250, 119] on select "Choose an option... Pending Applied Excluded (Questions) Excluded (Expired) Exc…" at bounding box center [355, 120] width 61 height 12
click at [250, 114] on select "Choose an option... Pending Applied Excluded (Questions) Excluded (Expired) Exc…" at bounding box center [355, 120] width 61 height 12
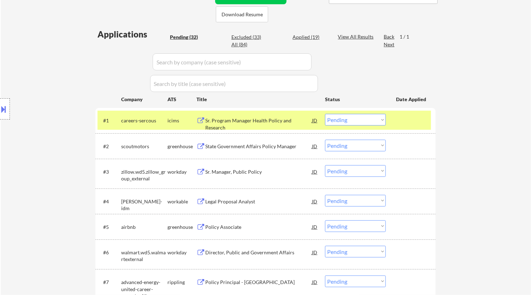
click at [250, 117] on div "Sr. Program Manager Health Policy and Research" at bounding box center [258, 124] width 107 height 14
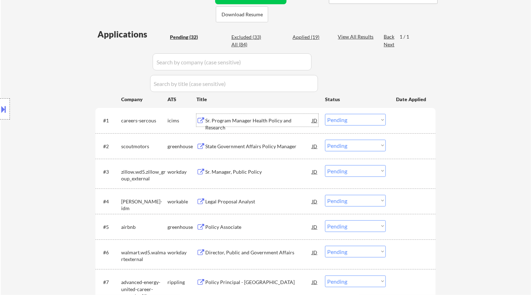
click at [250, 119] on select "Choose an option... Pending Applied Excluded (Questions) Excluded (Expired) Exc…" at bounding box center [355, 120] width 61 height 12
click at [250, 114] on select "Choose an option... Pending Applied Excluded (Questions) Excluded (Expired) Exc…" at bounding box center [355, 120] width 61 height 12
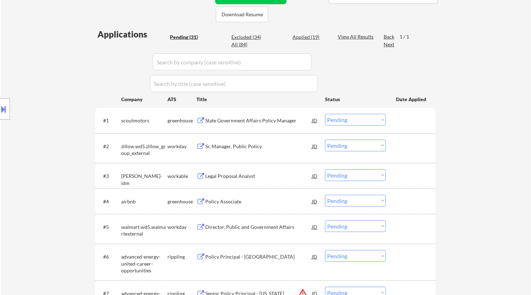
click at [250, 119] on div "State Government Affairs Policy Manager" at bounding box center [258, 120] width 107 height 7
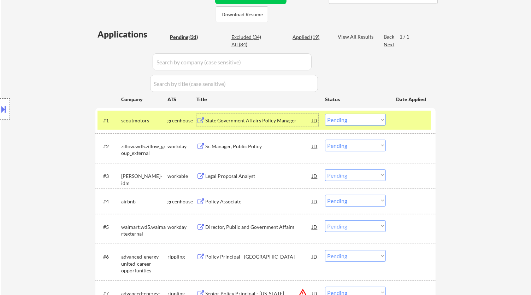
click at [250, 118] on select "Choose an option... Pending Applied Excluded (Questions) Excluded (Expired) Exc…" at bounding box center [355, 120] width 61 height 12
click at [250, 114] on select "Choose an option... Pending Applied Excluded (Questions) Excluded (Expired) Exc…" at bounding box center [355, 120] width 61 height 12
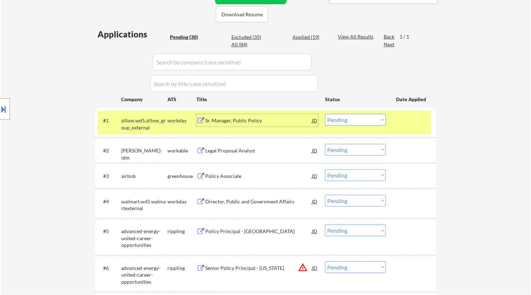
click at [250, 123] on div "Sr. Manager, Public Policy" at bounding box center [258, 120] width 107 height 7
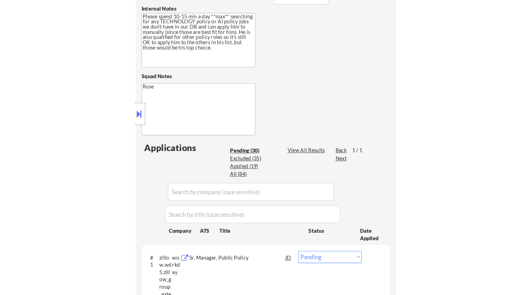
scroll to position [212, 0]
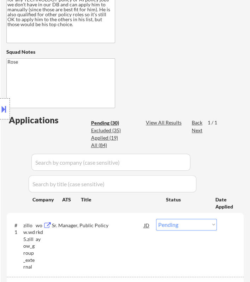
click at [191, 224] on select "Choose an option... Pending Applied Excluded (Questions) Excluded (Expired) Exc…" at bounding box center [186, 225] width 61 height 12
click at [156, 219] on select "Choose an option... Pending Applied Excluded (Questions) Excluded (Expired) Exc…" at bounding box center [186, 225] width 61 height 12
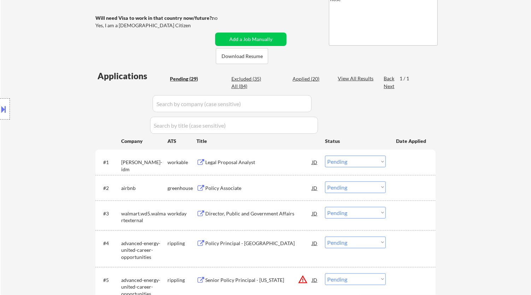
scroll to position [94, 0]
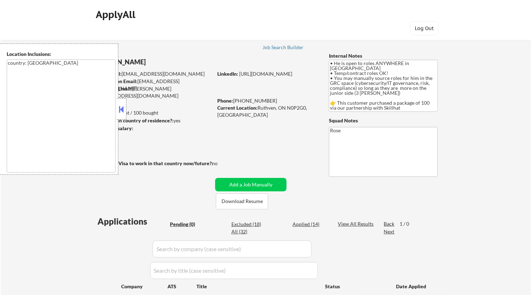
click at [121, 108] on button at bounding box center [122, 109] width 8 height 11
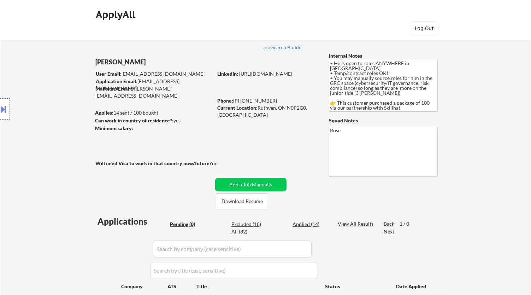
click at [136, 90] on div "Mailslurp Email: ralph.obiridanso@mailflux.com" at bounding box center [153, 92] width 117 height 14
drag, startPoint x: 136, startPoint y: 90, endPoint x: 203, endPoint y: 88, distance: 67.1
click at [203, 88] on div "Mailslurp Email: ralph.obiridanso@mailflux.com" at bounding box center [153, 92] width 117 height 14
copy div "ralph.obiridanso@mailflux.com"
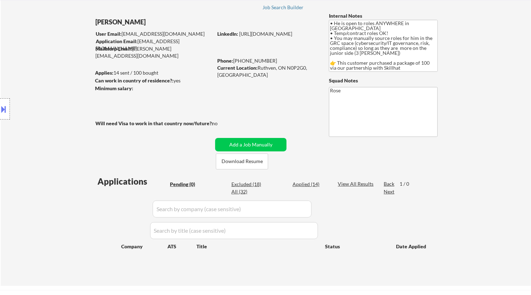
scroll to position [78, 0]
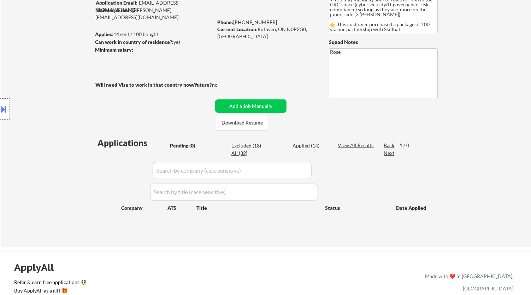
drag, startPoint x: 304, startPoint y: 145, endPoint x: 310, endPoint y: 145, distance: 6.7
click at [304, 145] on div "Applied (14)" at bounding box center [309, 145] width 35 height 7
select select ""applied""
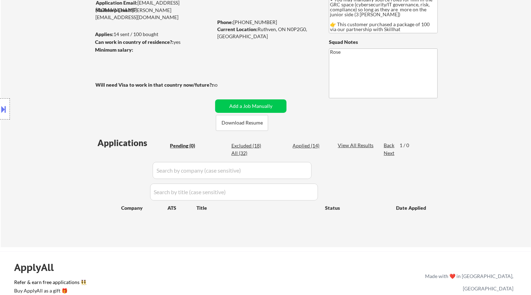
select select ""applied""
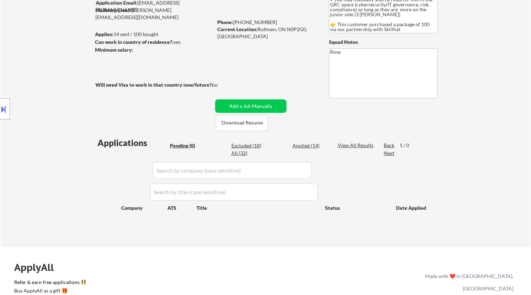
select select ""applied""
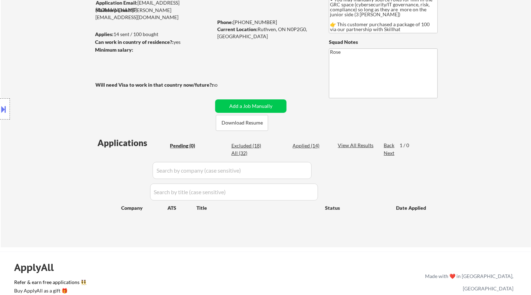
select select ""applied""
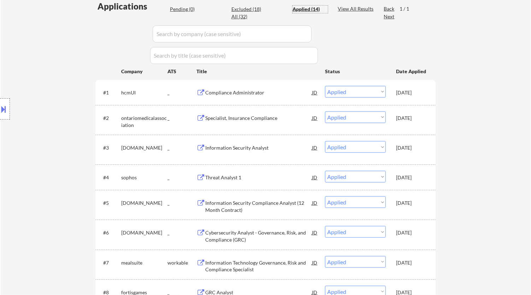
scroll to position [157, 0]
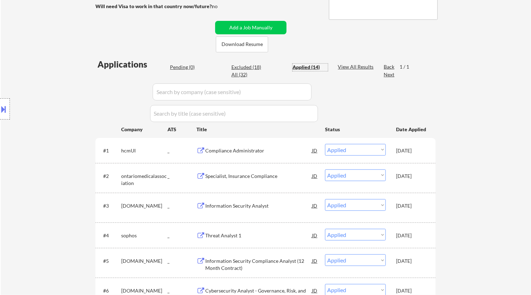
click at [190, 65] on div "Pending (0)" at bounding box center [187, 67] width 35 height 7
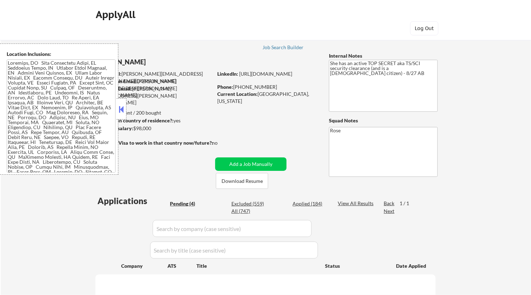
select select ""pending""
click at [125, 108] on div at bounding box center [122, 108] width 10 height 21
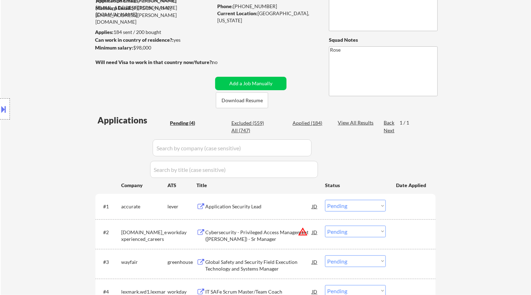
scroll to position [118, 0]
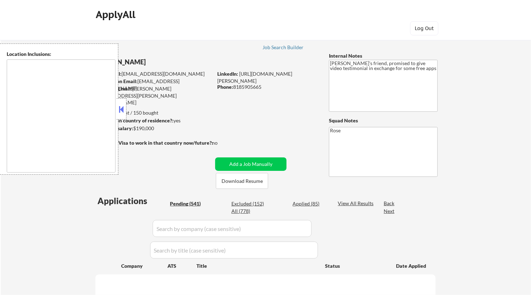
type textarea "[GEOGRAPHIC_DATA], [GEOGRAPHIC_DATA] [GEOGRAPHIC_DATA], [GEOGRAPHIC_DATA] [GEOG…"
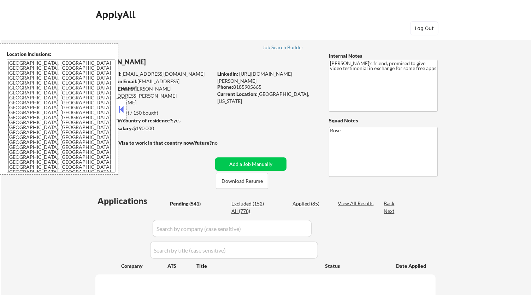
select select ""pending""
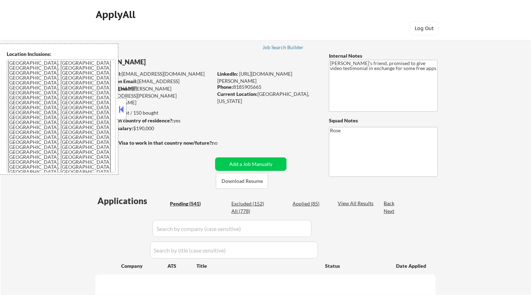
select select ""pending""
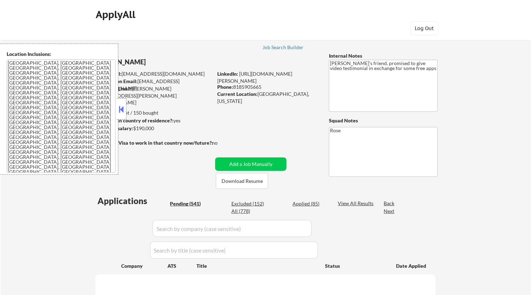
select select ""pending""
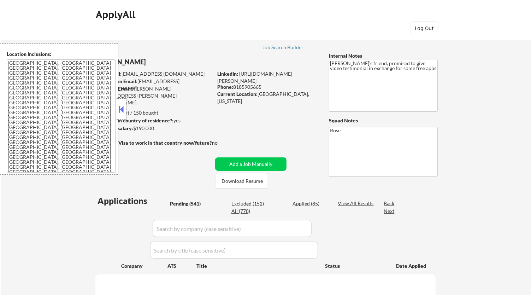
select select ""pending""
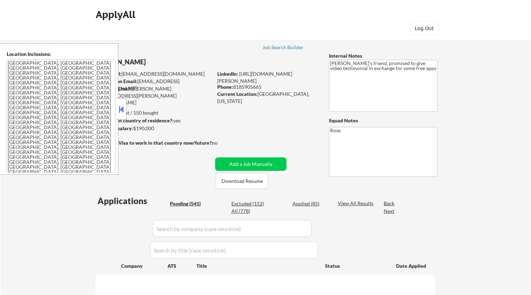
select select ""pending""
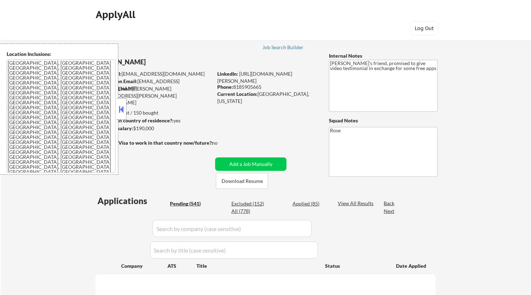
select select ""pending""
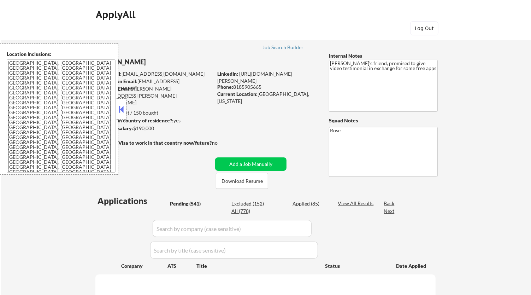
select select ""pending""
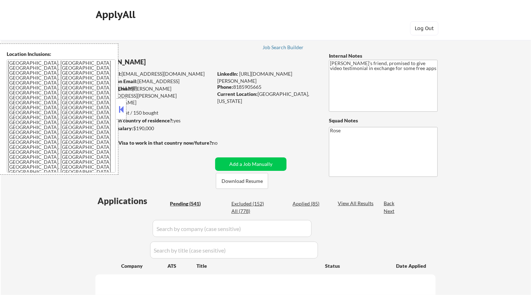
select select ""pending""
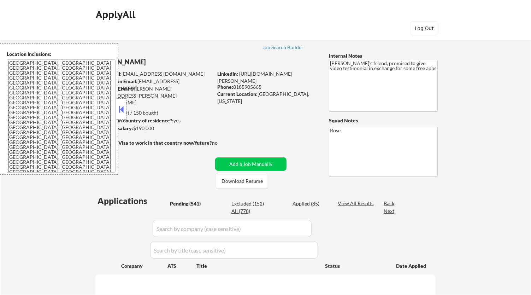
select select ""pending""
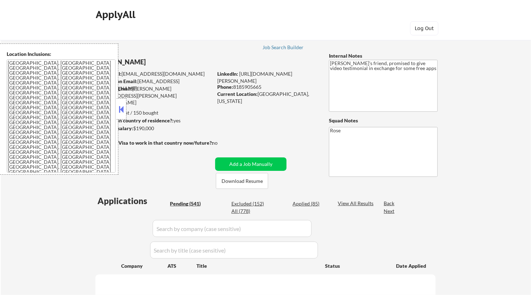
select select ""pending""
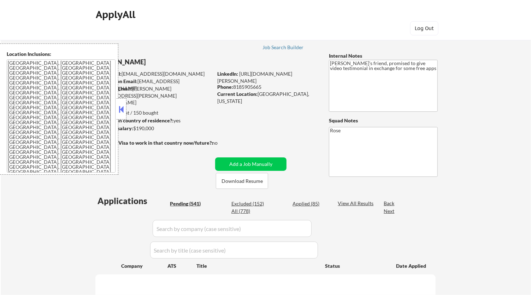
select select ""pending""
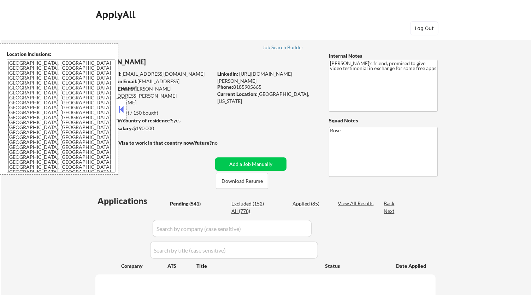
select select ""pending""
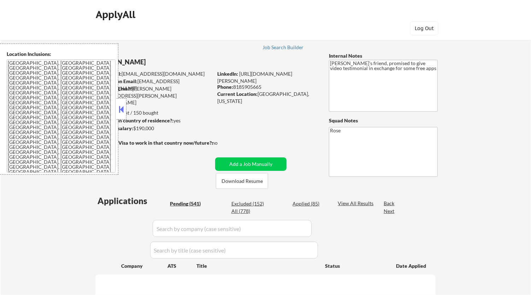
select select ""pending""
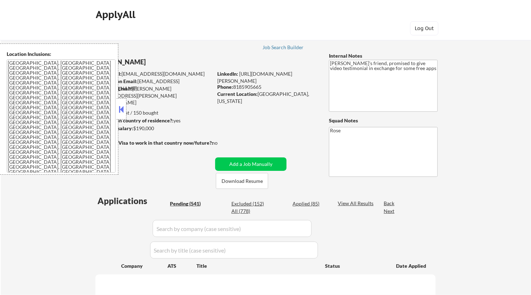
select select ""pending""
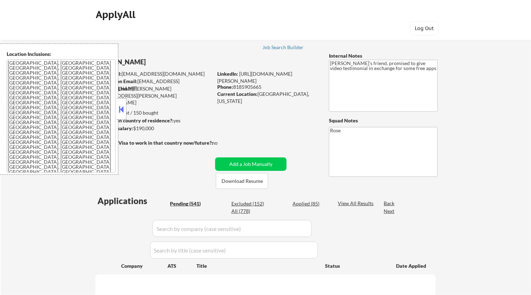
select select ""pending""
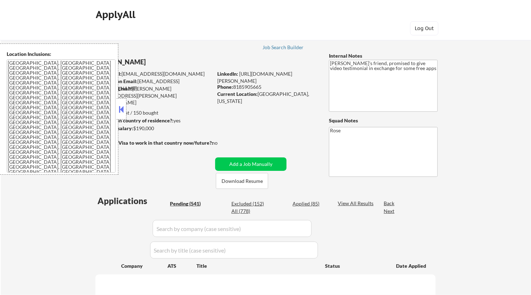
select select ""pending""
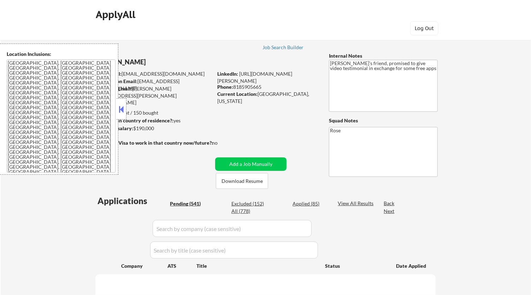
select select ""pending""
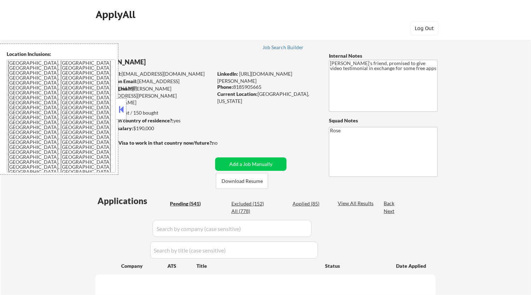
select select ""pending""
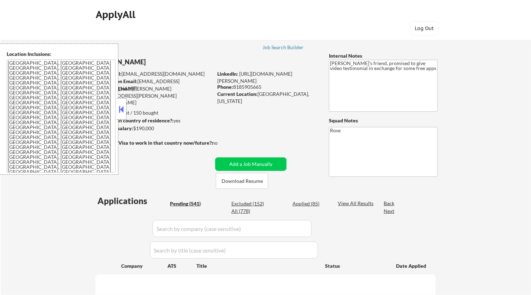
select select ""pending""
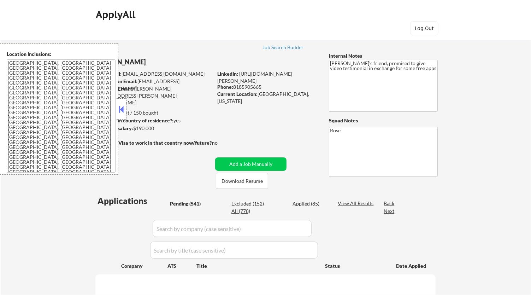
select select ""pending""
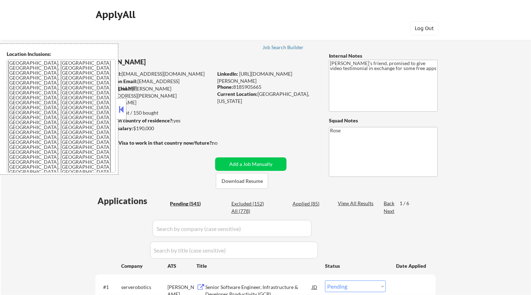
click at [122, 111] on button at bounding box center [122, 109] width 8 height 11
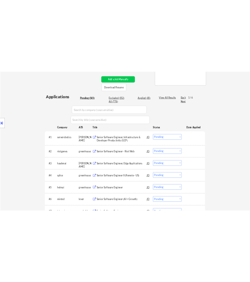
scroll to position [157, 0]
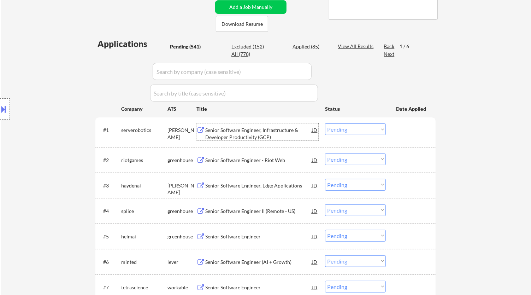
click at [260, 135] on div "Senior Software Engineer, Infrastructure & Developer Productivity (GCP)" at bounding box center [258, 133] width 107 height 14
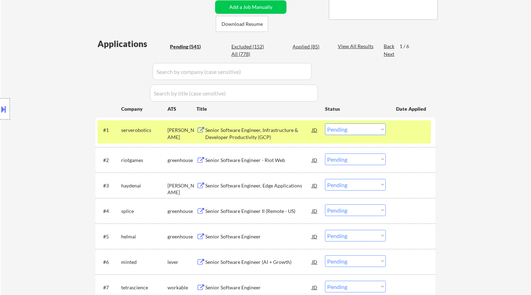
select select ""pending""
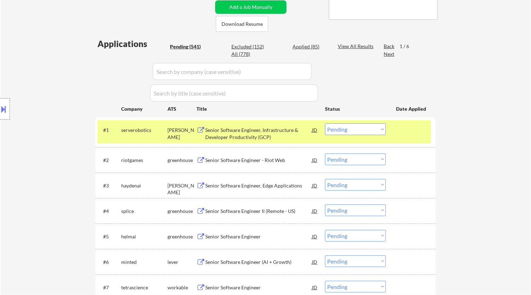
select select ""pending""
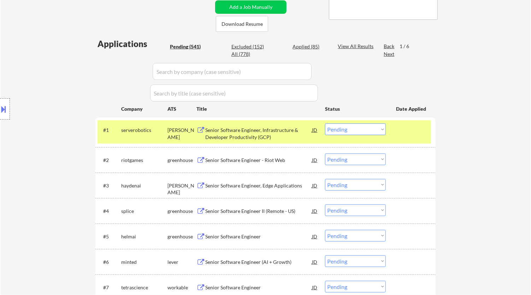
select select ""pending""
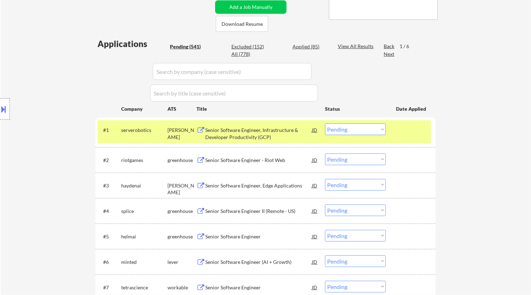
select select ""pending""
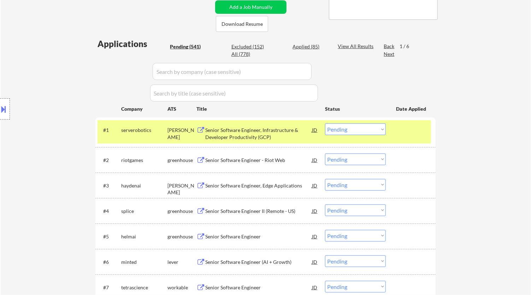
select select ""pending""
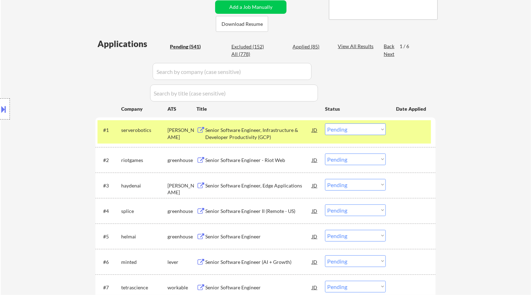
select select ""pending""
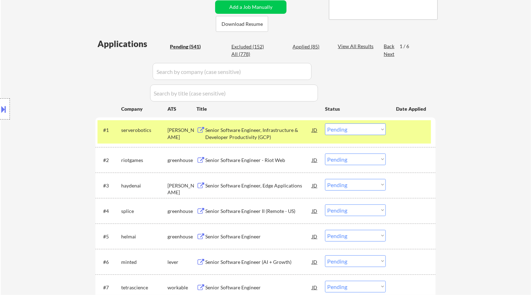
select select ""pending""
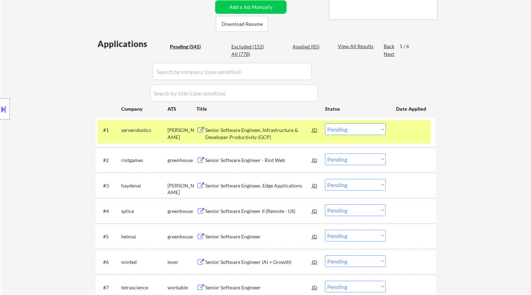
select select ""pending""
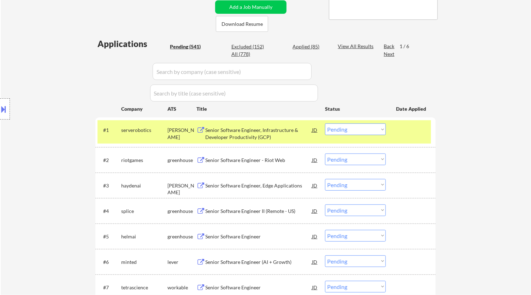
select select ""pending""
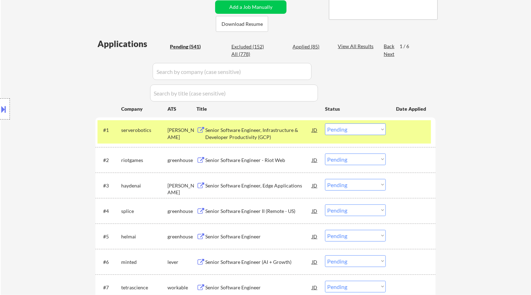
select select ""pending""
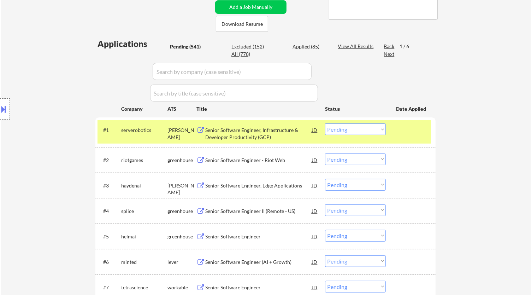
select select ""pending""
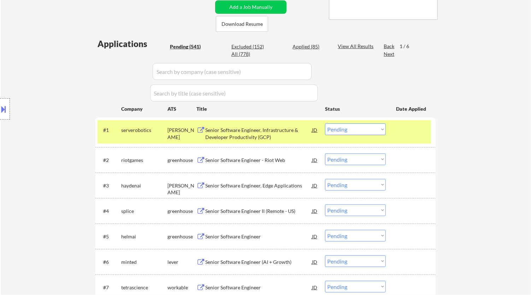
select select ""pending""
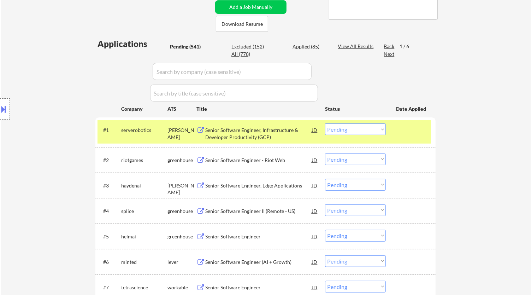
select select ""pending""
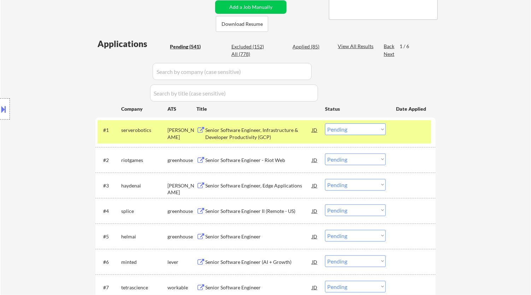
select select ""pending""
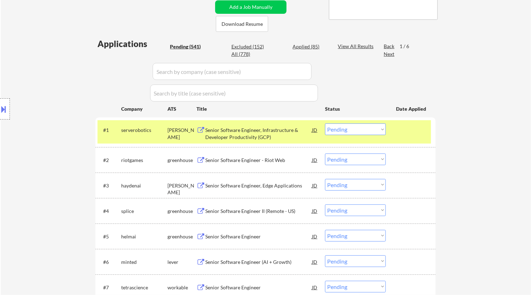
select select ""pending""
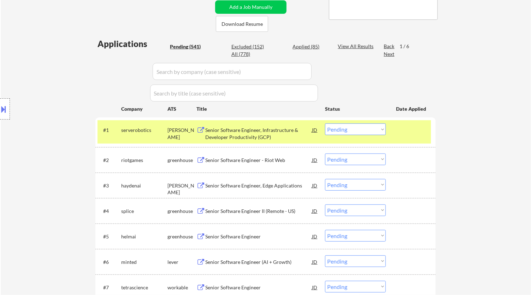
select select ""pending""
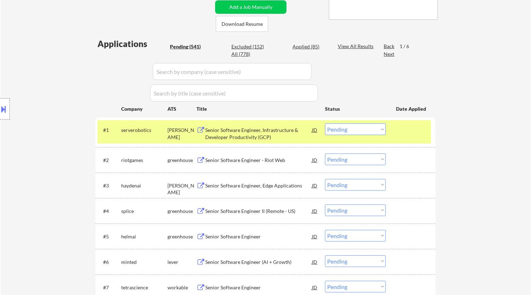
select select ""pending""
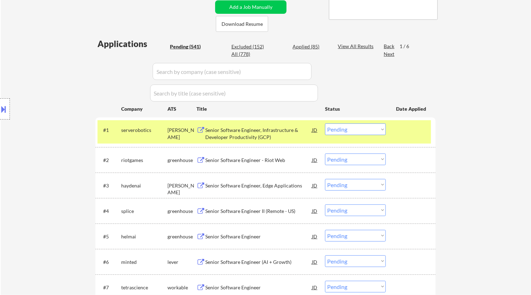
select select ""pending""
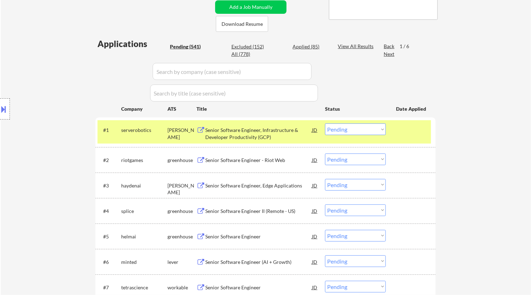
select select ""pending""
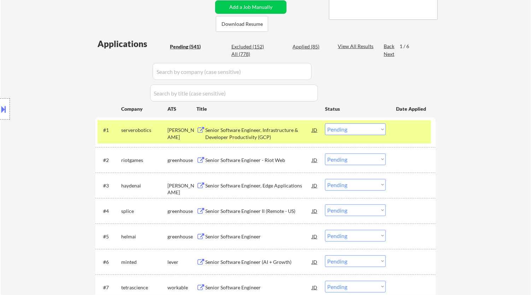
select select ""pending""
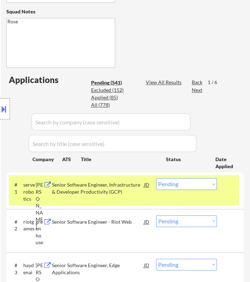
scroll to position [274, 0]
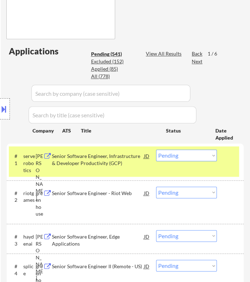
click at [186, 153] on select "Choose an option... Pending Applied Excluded (Questions) Excluded (Expired) Exc…" at bounding box center [186, 155] width 61 height 12
click at [156, 149] on select "Choose an option... Pending Applied Excluded (Questions) Excluded (Expired) Exc…" at bounding box center [186, 155] width 61 height 12
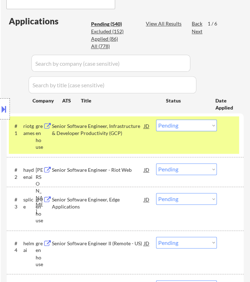
scroll to position [314, 0]
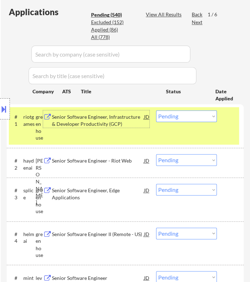
click at [128, 116] on div "Senior Software Engineer, Infrastructure & Developer Productivity (GCP)" at bounding box center [98, 120] width 92 height 14
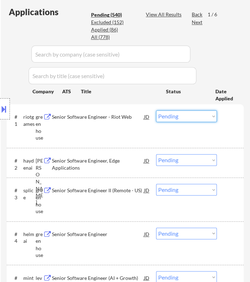
drag, startPoint x: 177, startPoint y: 113, endPoint x: 178, endPoint y: 117, distance: 3.9
click at [177, 113] on select "Choose an option... Pending Applied Excluded (Questions) Excluded (Expired) Exc…" at bounding box center [186, 116] width 61 height 12
click at [156, 110] on select "Choose an option... Pending Applied Excluded (Questions) Excluded (Expired) Exc…" at bounding box center [186, 116] width 61 height 12
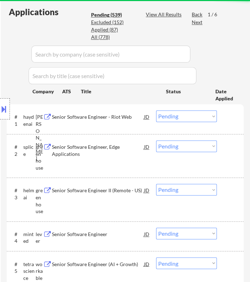
click at [133, 114] on div "Senior Software Engineer - Riot Web" at bounding box center [98, 116] width 92 height 7
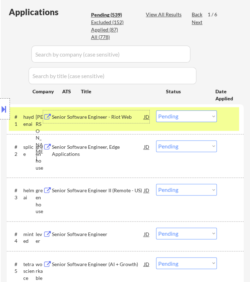
click at [140, 147] on div "Senior Software Engineer, Edge Applications" at bounding box center [98, 150] width 92 height 14
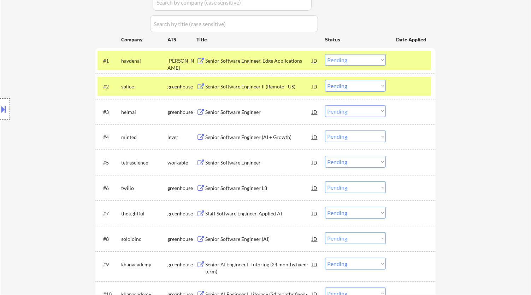
scroll to position [201, 0]
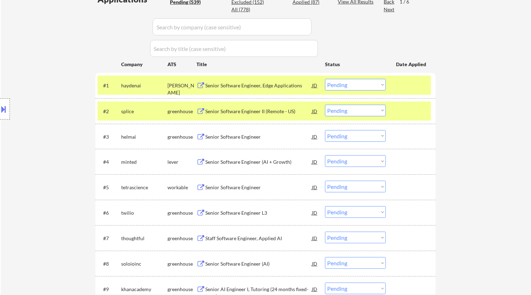
click at [2, 105] on button at bounding box center [4, 109] width 8 height 12
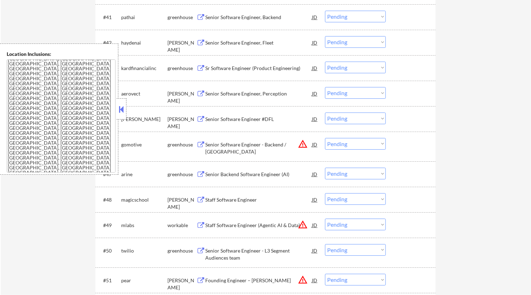
scroll to position [0, 0]
click at [122, 107] on button at bounding box center [122, 109] width 8 height 11
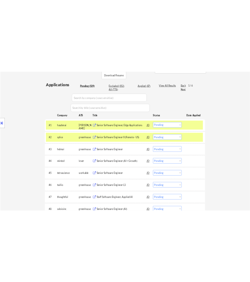
scroll to position [161, 0]
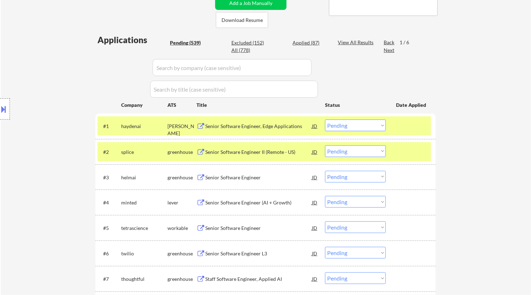
click at [366, 120] on select "Choose an option... Pending Applied Excluded (Questions) Excluded (Expired) Exc…" at bounding box center [355, 125] width 61 height 12
click at [325, 119] on select "Choose an option... Pending Applied Excluded (Questions) Excluded (Expired) Exc…" at bounding box center [355, 125] width 61 height 12
click at [410, 148] on div at bounding box center [411, 151] width 31 height 13
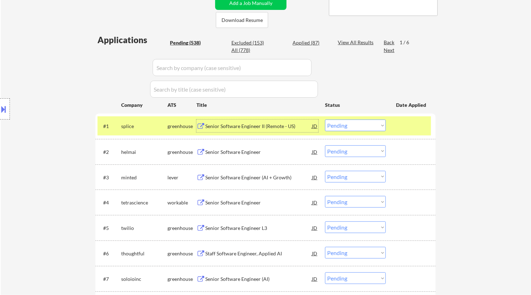
click at [278, 123] on div "Senior Software Engineer II (Remote - US)" at bounding box center [258, 126] width 107 height 7
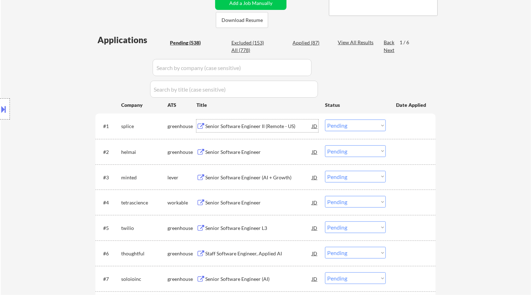
click at [375, 121] on select "Choose an option... Pending Applied Excluded (Questions) Excluded (Expired) Exc…" at bounding box center [355, 125] width 61 height 12
click at [325, 119] on select "Choose an option... Pending Applied Excluded (Questions) Excluded (Expired) Exc…" at bounding box center [355, 125] width 61 height 12
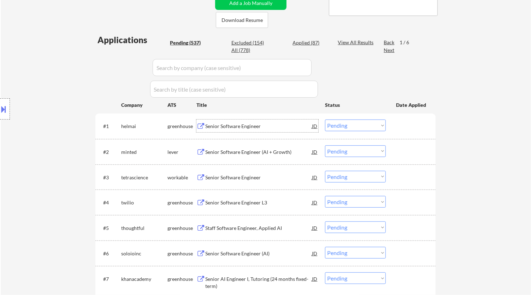
click at [278, 130] on div "Senior Software Engineer" at bounding box center [258, 125] width 107 height 13
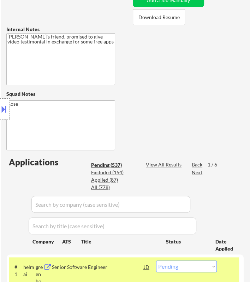
scroll to position [278, 0]
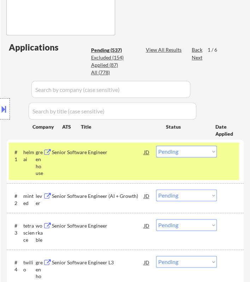
click at [193, 149] on select "Choose an option... Pending Applied Excluded (Questions) Excluded (Expired) Exc…" at bounding box center [186, 151] width 61 height 12
click at [156, 145] on select "Choose an option... Pending Applied Excluded (Questions) Excluded (Expired) Exc…" at bounding box center [186, 151] width 61 height 12
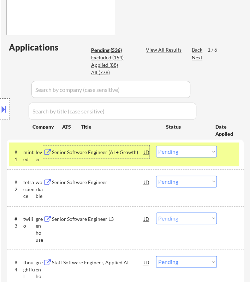
click at [130, 152] on div "Senior Software Engineer (AI + Growth)" at bounding box center [98, 152] width 92 height 7
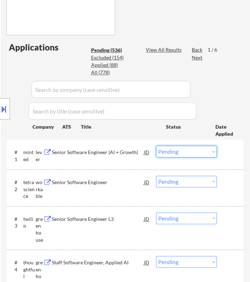
click at [200, 150] on select "Choose an option... Pending Applied Excluded (Questions) Excluded (Expired) Exc…" at bounding box center [186, 151] width 61 height 12
click at [156, 145] on select "Choose an option... Pending Applied Excluded (Questions) Excluded (Expired) Exc…" at bounding box center [186, 151] width 61 height 12
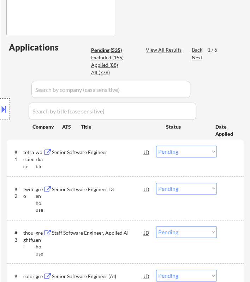
click at [109, 152] on div "Location Inclusions:" at bounding box center [63, 108] width 126 height 131
click at [119, 145] on div "Location Inclusions:" at bounding box center [63, 108] width 126 height 131
click at [118, 152] on div "Location Inclusions:" at bounding box center [63, 108] width 126 height 131
